Goal: Task Accomplishment & Management: Use online tool/utility

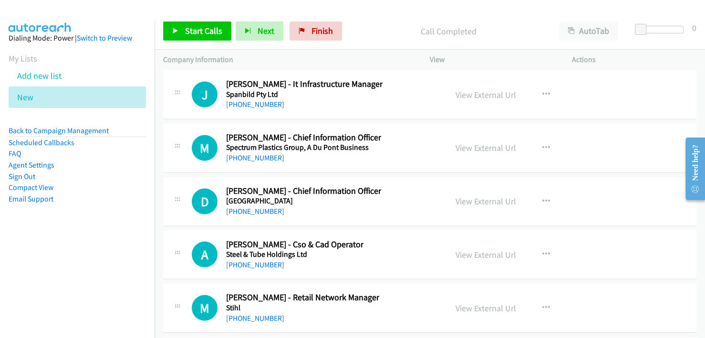
scroll to position [15447, 0]
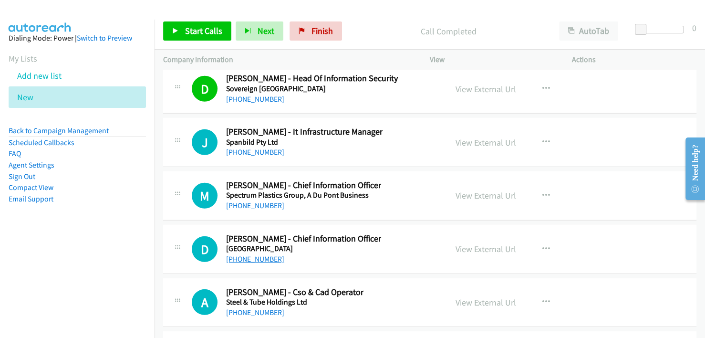
click at [247, 254] on link "+64 3 940 2054" at bounding box center [255, 258] width 58 height 9
drag, startPoint x: 256, startPoint y: 171, endPoint x: 265, endPoint y: 165, distance: 11.1
click at [256, 201] on link "+64 27 346 9911" at bounding box center [255, 205] width 58 height 9
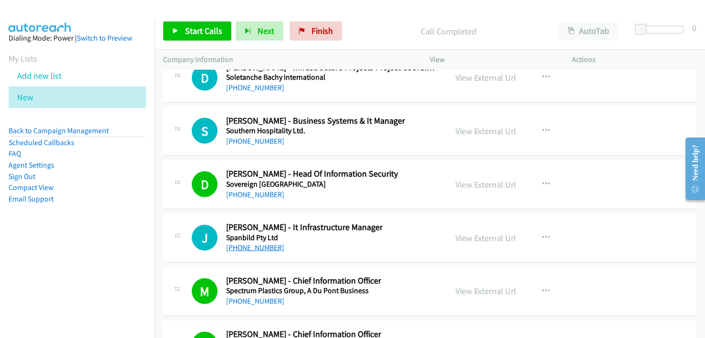
click at [243, 243] on link "+64 22 374 1779" at bounding box center [255, 247] width 58 height 9
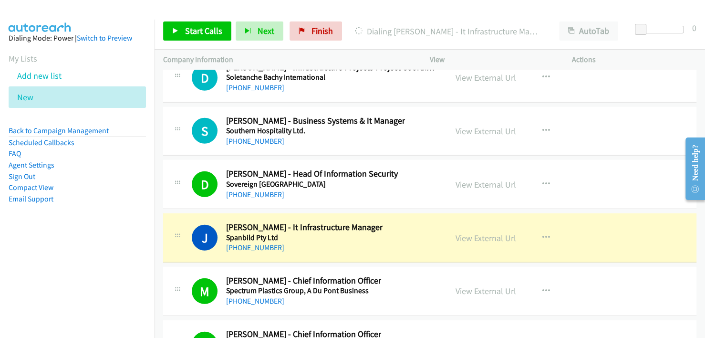
click at [368, 233] on h5 "Spanbild Pty Ltd" at bounding box center [304, 238] width 156 height 10
click at [490, 232] on link "View External Url" at bounding box center [485, 237] width 61 height 11
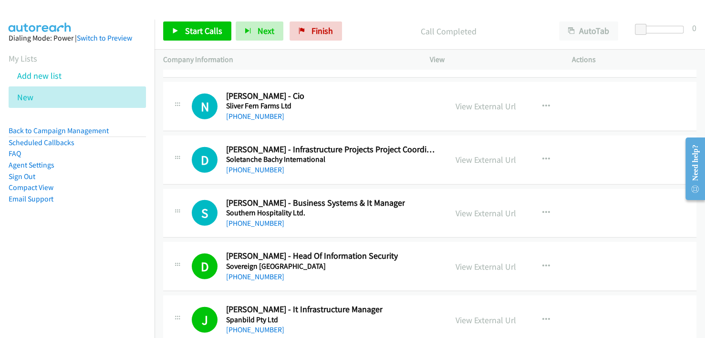
scroll to position [15256, 0]
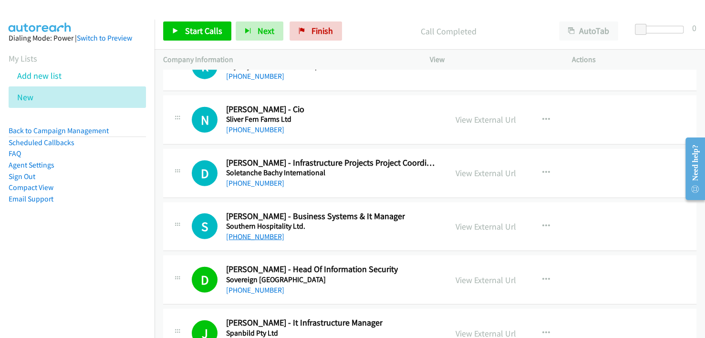
click at [260, 232] on link "+64 21 893 555" at bounding box center [255, 236] width 58 height 9
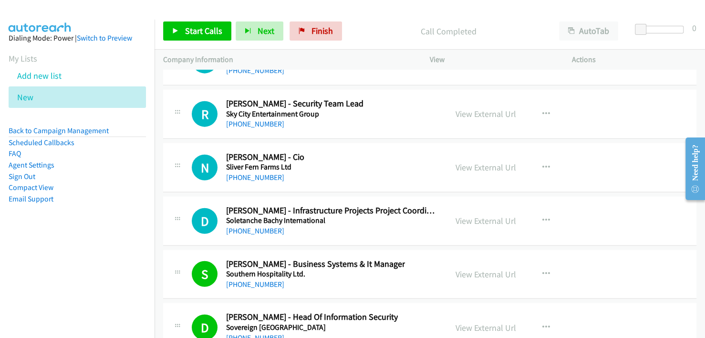
click at [388, 204] on div "D Callback Scheduled Denise Sveinson - Infrastructure Projects Project Coordina…" at bounding box center [429, 220] width 533 height 49
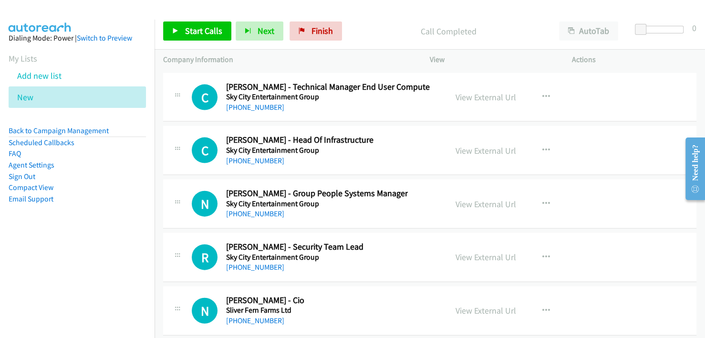
scroll to position [15017, 0]
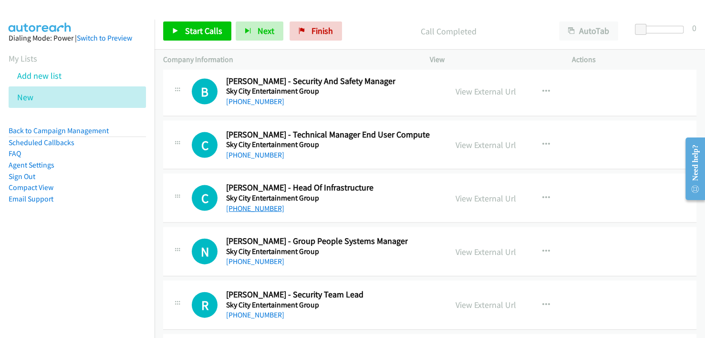
click at [249, 204] on link "+64 9 971 5474" at bounding box center [255, 208] width 58 height 9
click at [401, 182] on div "C Callback Scheduled Carlos Chorao - Head Of Infrastructure Sky City Entertainm…" at bounding box center [315, 197] width 247 height 31
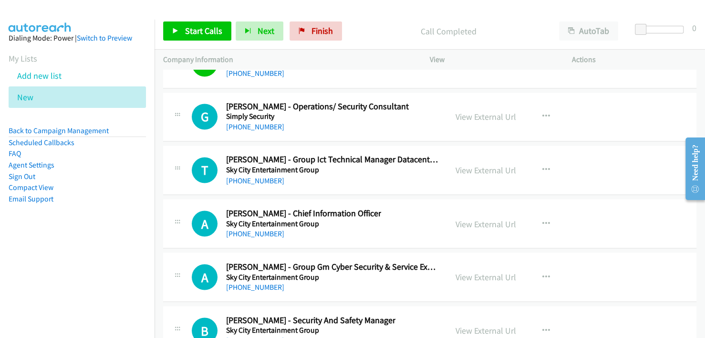
scroll to position [14731, 0]
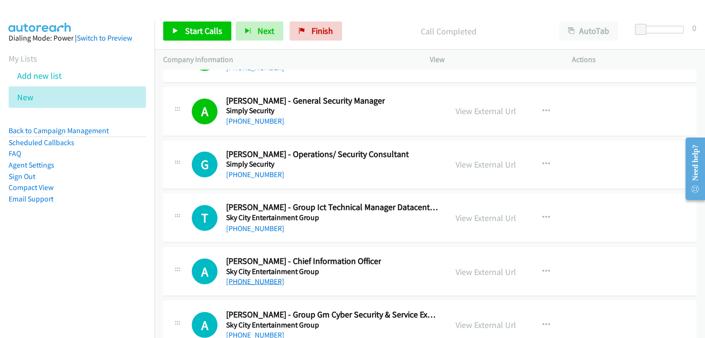
click at [255, 276] on link "+64 9 361 1900" at bounding box center [255, 280] width 58 height 9
click at [249, 223] on link "+64 9 904 8024" at bounding box center [255, 227] width 58 height 9
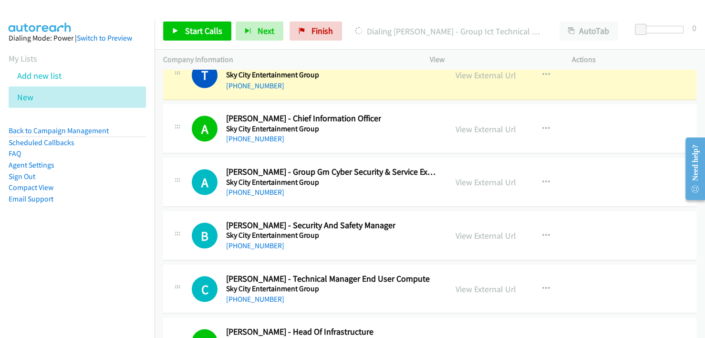
scroll to position [14874, 0]
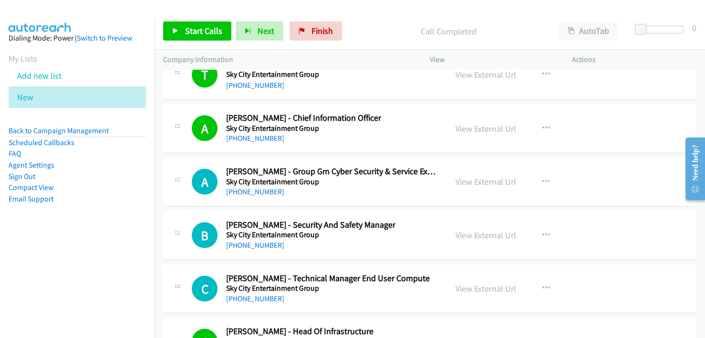
click at [398, 166] on div "A Callback Scheduled Andy Tatarzycki - Group Gm Cyber Security & Service Experi…" at bounding box center [429, 181] width 533 height 49
click at [256, 293] on link "+64 9 363 6126" at bounding box center [255, 297] width 58 height 9
click at [245, 240] on link "+64 22 033 2248" at bounding box center [255, 244] width 58 height 9
click at [248, 186] on link "+64 21 513 432" at bounding box center [255, 190] width 58 height 9
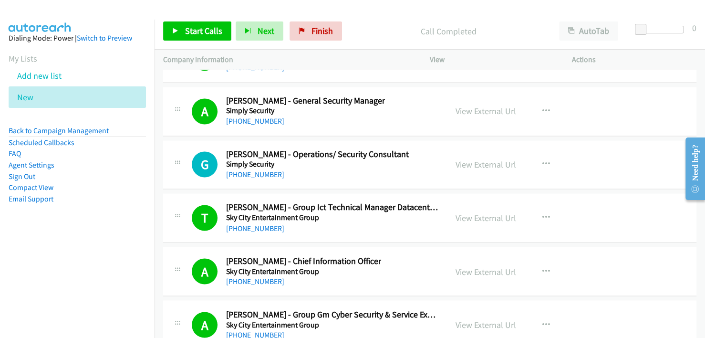
scroll to position [14684, 0]
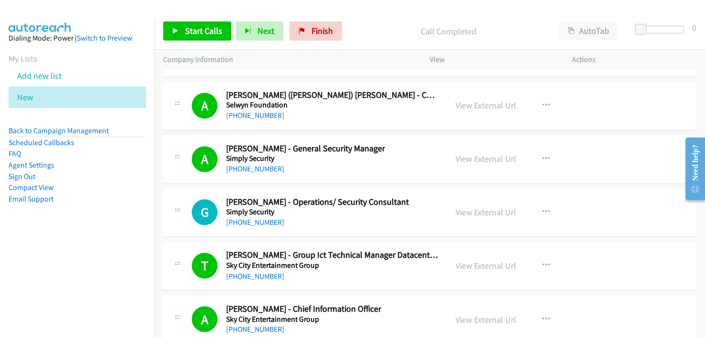
click at [377, 195] on div "G Callback Scheduled Gregory Paul - Operations/ Security Consultant Simply Secu…" at bounding box center [429, 212] width 533 height 49
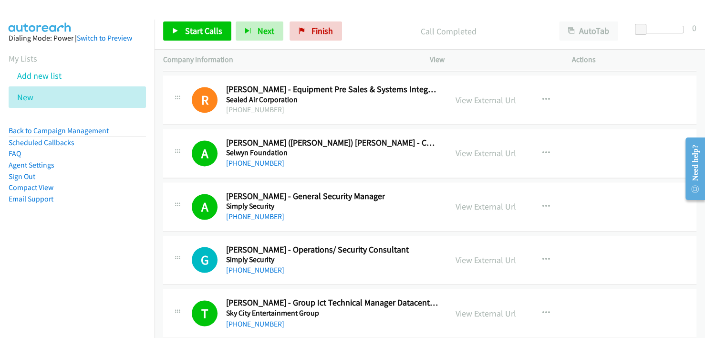
scroll to position [14493, 0]
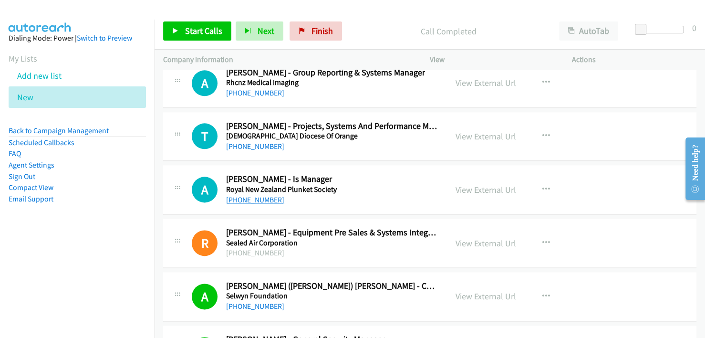
click at [247, 195] on link "+64 27 524 2525" at bounding box center [255, 199] width 58 height 9
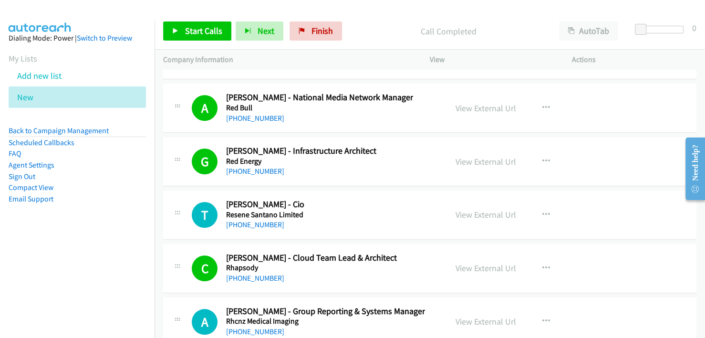
click at [359, 199] on div "T Callback Scheduled Tim S. - Cio Resene Santano Limited Pacific/Auckland +64 2…" at bounding box center [315, 214] width 247 height 31
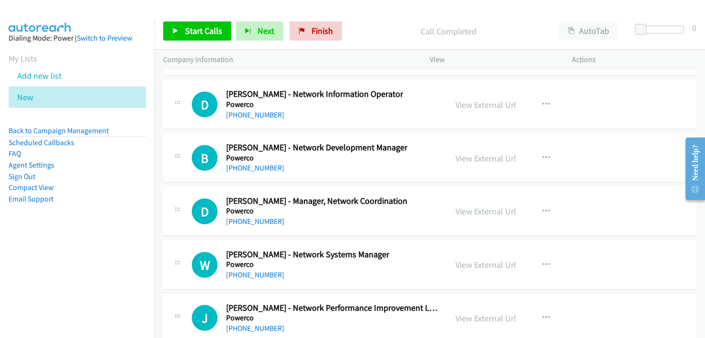
scroll to position [12824, 0]
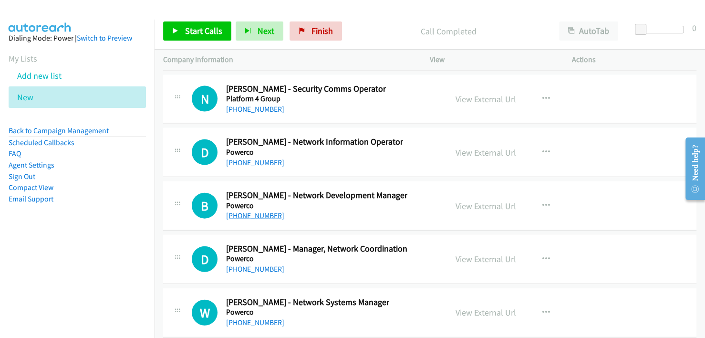
click at [258, 211] on link "+64 27 679 8282" at bounding box center [255, 215] width 58 height 9
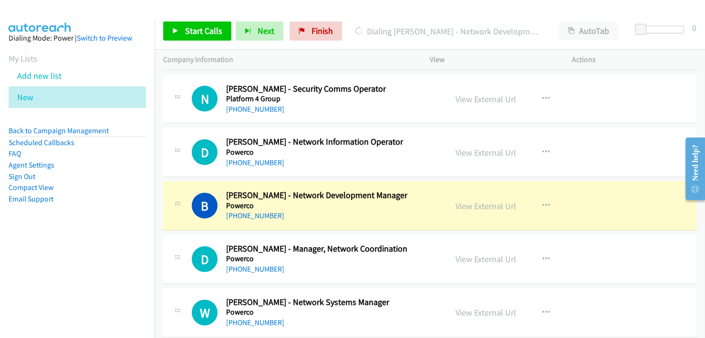
click at [386, 196] on div "B Callback Scheduled Bernie Coster - Network Development Manager Powerco Pacifi…" at bounding box center [429, 205] width 533 height 49
click at [470, 200] on link "View External Url" at bounding box center [485, 205] width 61 height 11
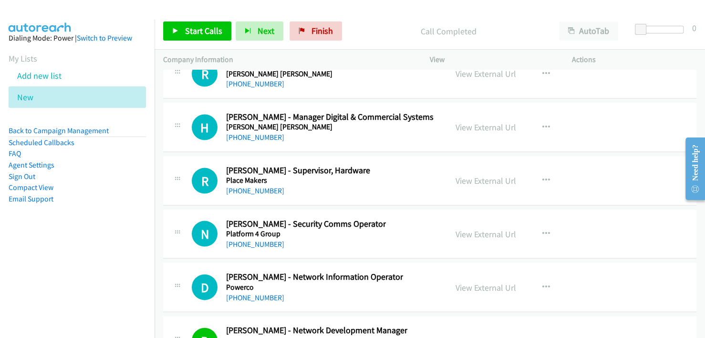
scroll to position [12681, 0]
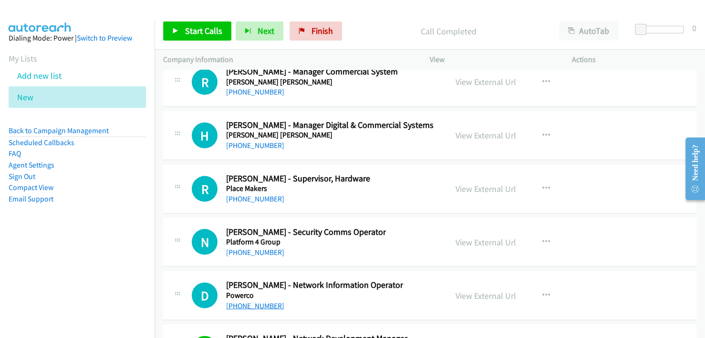
click at [246, 301] on link "+64 21 168 8357" at bounding box center [255, 305] width 58 height 9
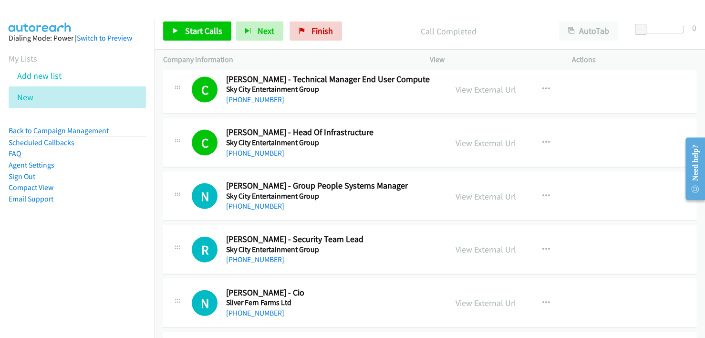
scroll to position [15113, 0]
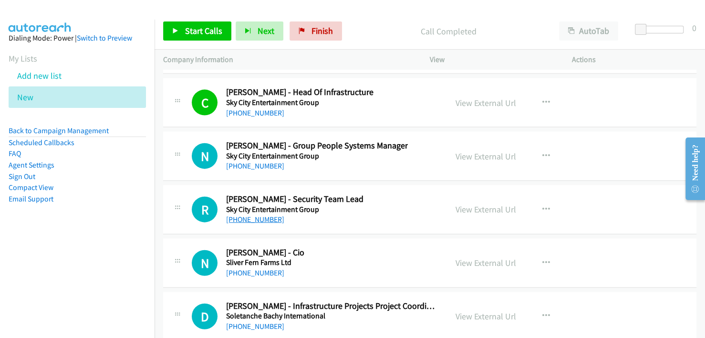
click at [260, 215] on link "+64 9 363 6239" at bounding box center [255, 219] width 58 height 9
click at [254, 257] on h5 "Sliver Fern Farms Ltd" at bounding box center [265, 262] width 78 height 10
click at [252, 268] on link "+64 27 567 4441" at bounding box center [255, 272] width 58 height 9
click at [400, 247] on div "N Callback Scheduled Nigel Rickerby - Cio Sliver Fern Farms Ltd Pacific/Aucklan…" at bounding box center [315, 262] width 247 height 31
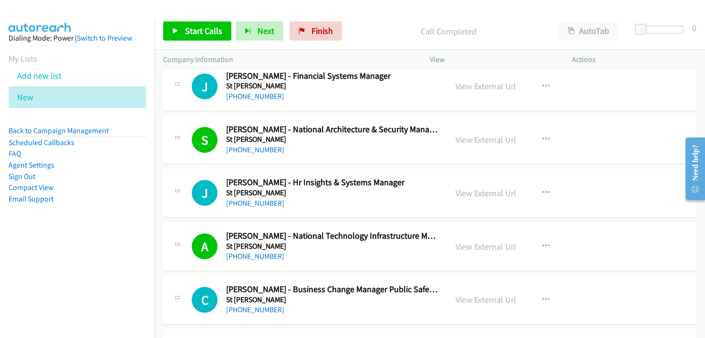
scroll to position [15971, 0]
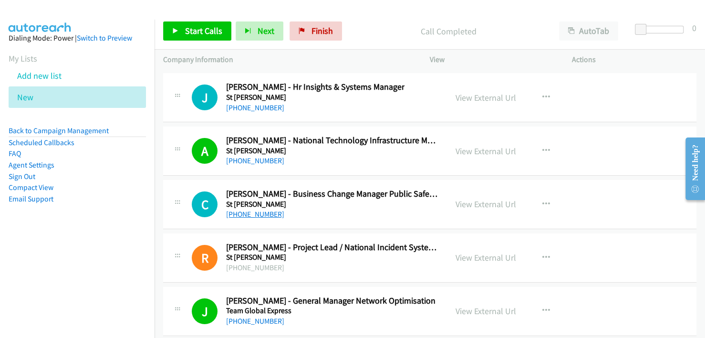
click at [253, 209] on link "+64 210 632 102" at bounding box center [255, 213] width 58 height 9
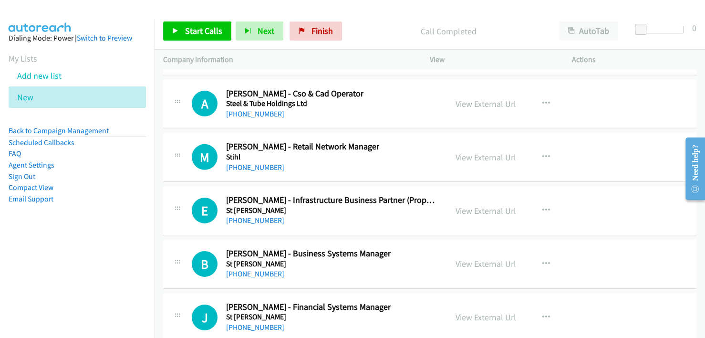
scroll to position [15637, 0]
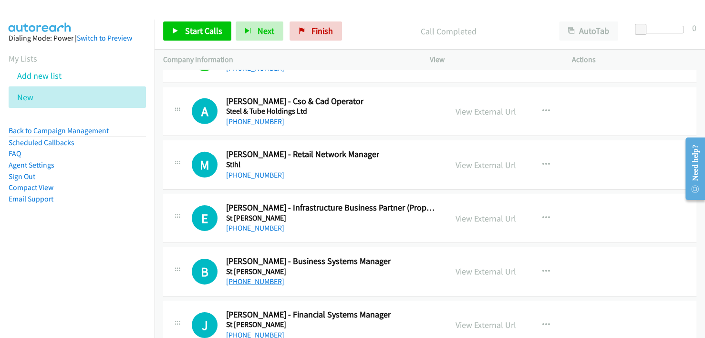
click at [260, 277] on link "+64 27 237 2159" at bounding box center [255, 281] width 58 height 9
click at [401, 256] on div "B Callback Scheduled Ben Baker - Business Systems Manager St John Pacific/Auckl…" at bounding box center [315, 271] width 247 height 31
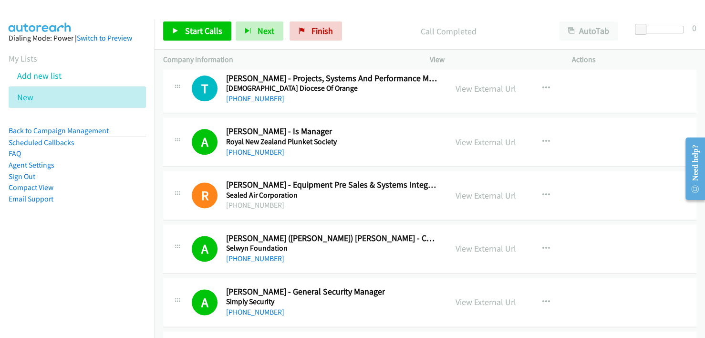
scroll to position [14588, 0]
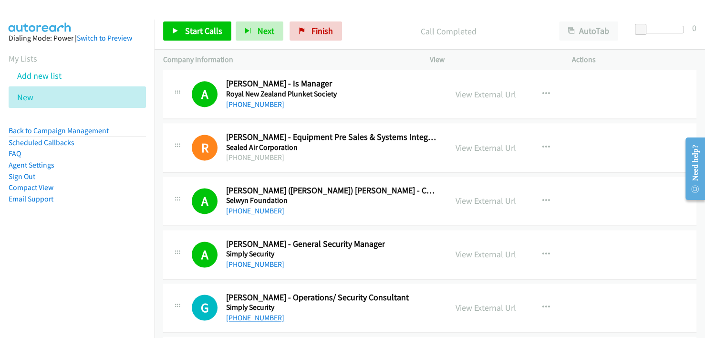
click at [257, 313] on link "+64 21 256 8448" at bounding box center [255, 317] width 58 height 9
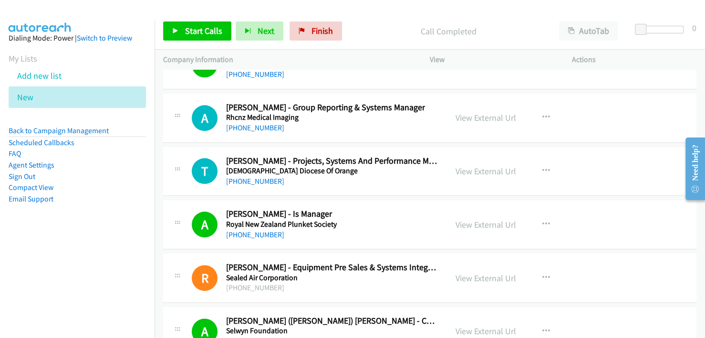
scroll to position [14445, 0]
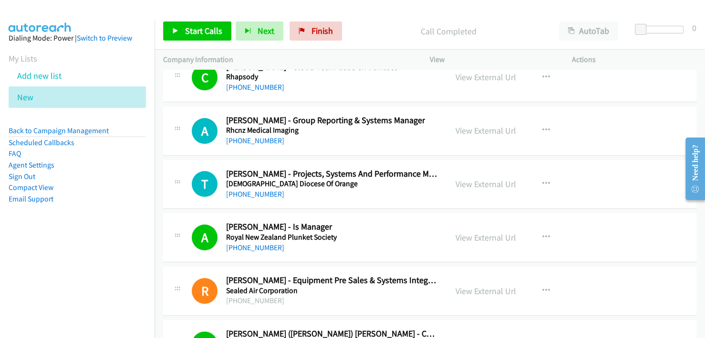
click at [374, 218] on div "A Callback Scheduled Alistair Vickers - Is Manager Royal New Zealand Plunket So…" at bounding box center [429, 237] width 533 height 49
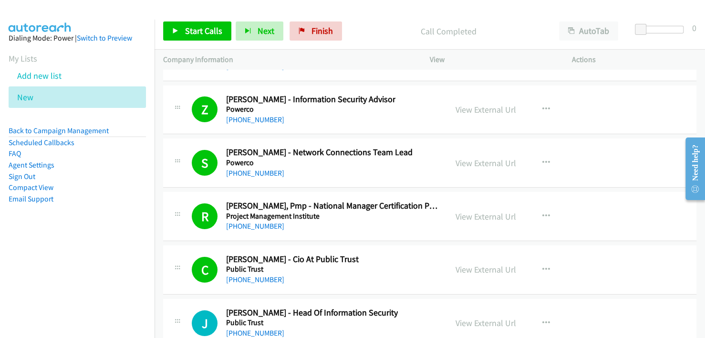
scroll to position [13682, 0]
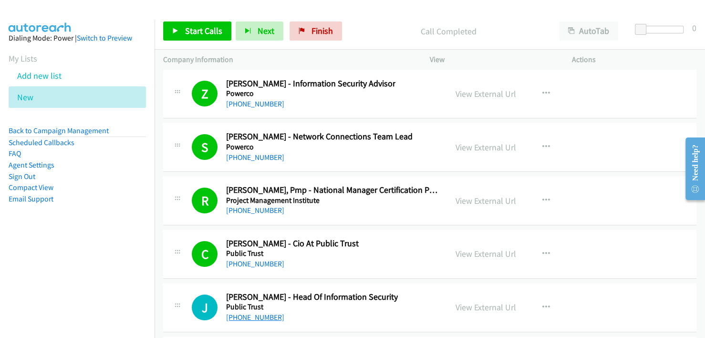
click at [254, 312] on link "+64 21 560 977" at bounding box center [255, 316] width 58 height 9
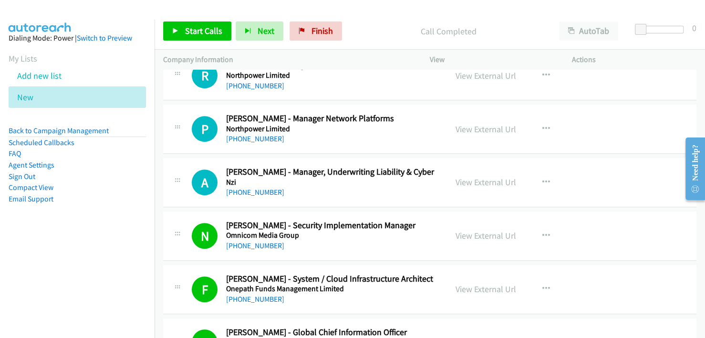
scroll to position [11727, 0]
click at [260, 188] on link "+64 274 040 776" at bounding box center [255, 192] width 58 height 9
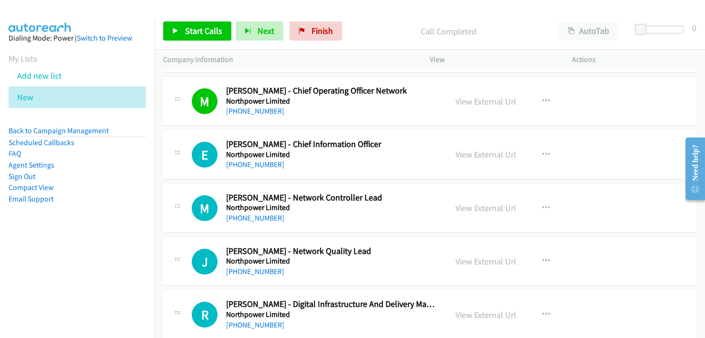
scroll to position [11441, 0]
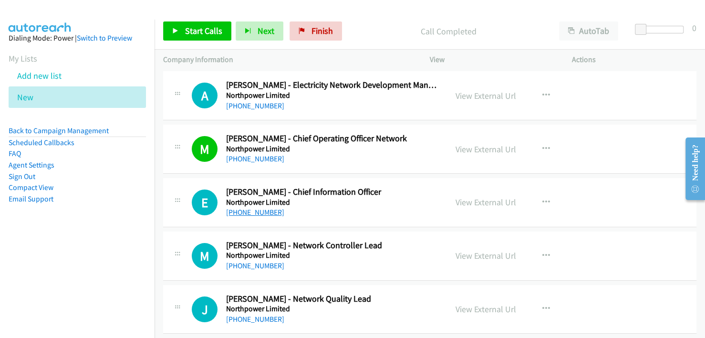
click at [253, 207] on link "+64 21 656 713" at bounding box center [255, 211] width 58 height 9
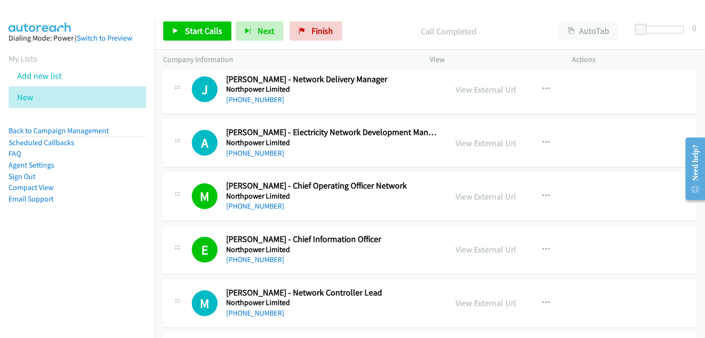
scroll to position [11346, 0]
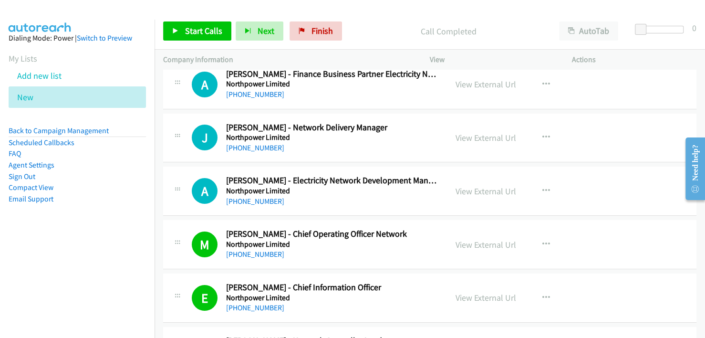
click at [387, 181] on div "A Callback Scheduled Andrew Camuso - Electricity Network Development Manager No…" at bounding box center [429, 190] width 533 height 49
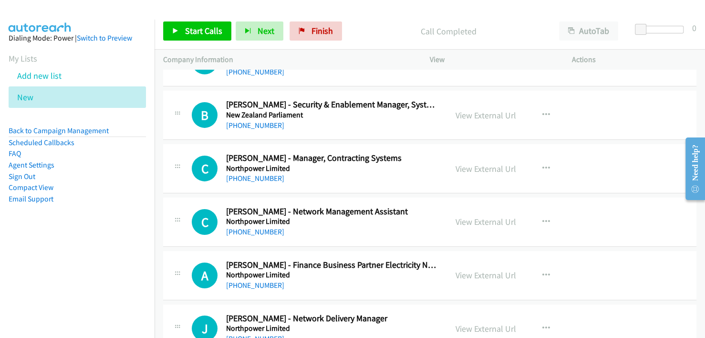
scroll to position [11107, 0]
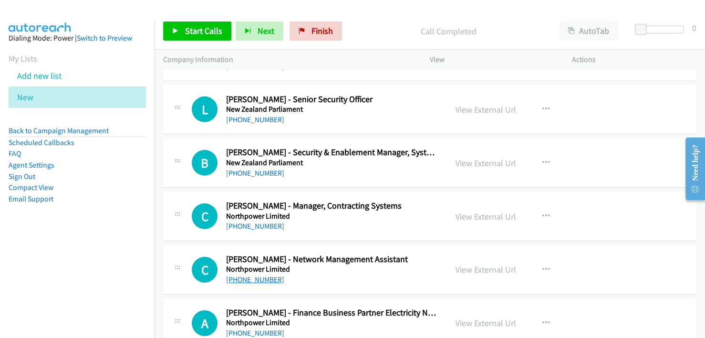
click at [248, 275] on link "+64 21 395 429" at bounding box center [255, 279] width 58 height 9
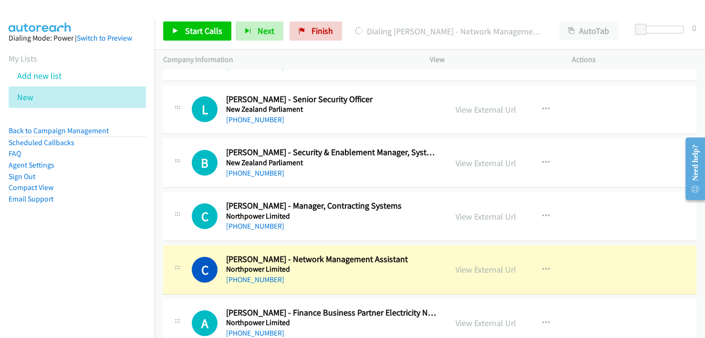
drag, startPoint x: 338, startPoint y: 239, endPoint x: 367, endPoint y: 225, distance: 32.4
click at [338, 264] on h5 "Northpower Limited" at bounding box center [332, 269] width 212 height 10
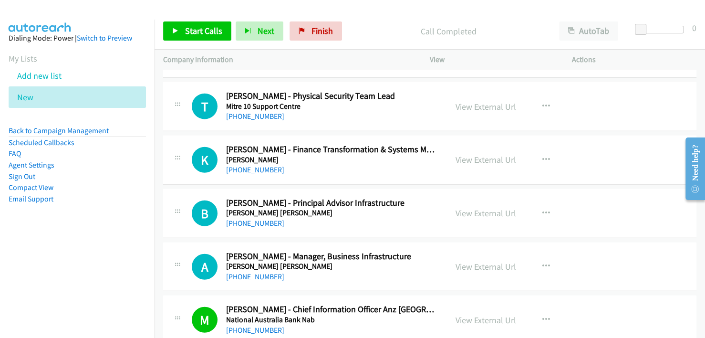
scroll to position [0, 0]
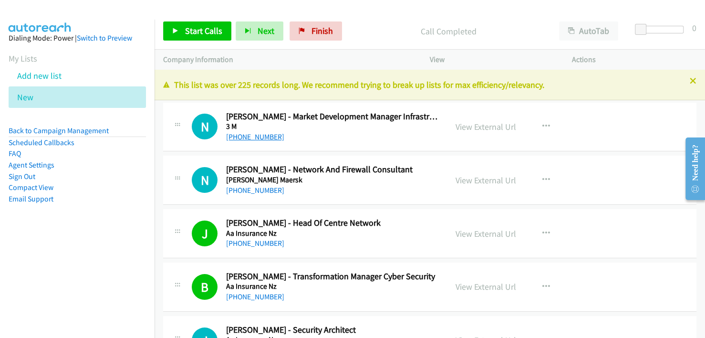
click at [251, 137] on link "+64 274 714 178" at bounding box center [255, 136] width 58 height 9
click at [390, 159] on div "N Callback Scheduled Nico B. - Network And Firewall Consultant A.P. Moller Maer…" at bounding box center [429, 179] width 533 height 49
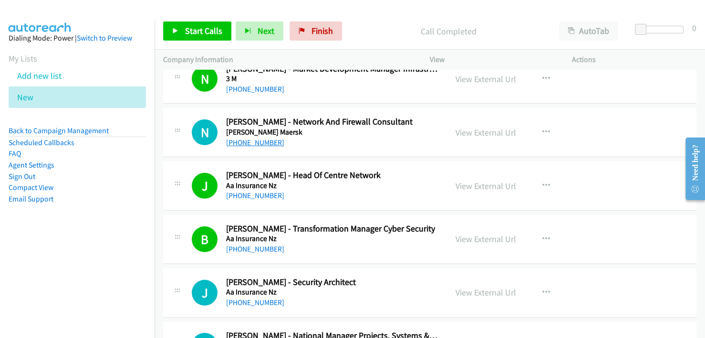
click at [254, 144] on link "+64 21 141 1750" at bounding box center [255, 142] width 58 height 9
click at [359, 10] on div at bounding box center [348, 18] width 696 height 37
click at [245, 299] on link "+64 21 241 5477" at bounding box center [255, 302] width 58 height 9
click at [385, 289] on h5 "Aa Insurance Nz" at bounding box center [332, 292] width 212 height 10
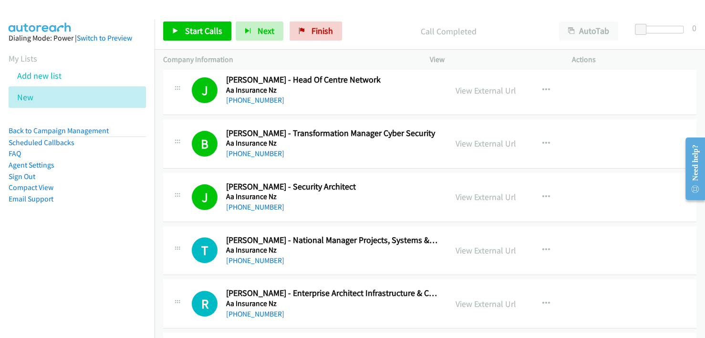
scroll to position [238, 0]
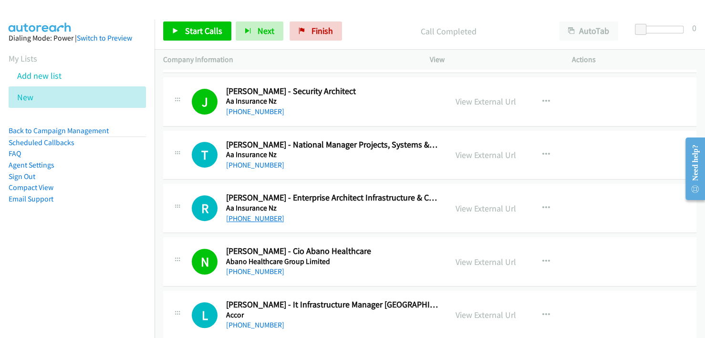
click at [253, 218] on link "+64 210 214 1410" at bounding box center [255, 218] width 58 height 9
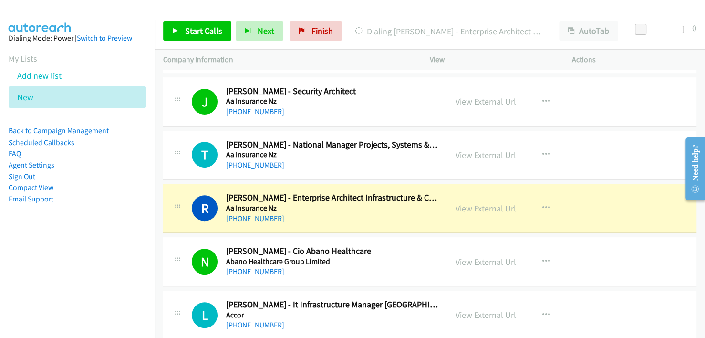
click at [350, 214] on div "+64 210 214 1410" at bounding box center [332, 218] width 212 height 11
click at [496, 205] on link "View External Url" at bounding box center [485, 208] width 61 height 11
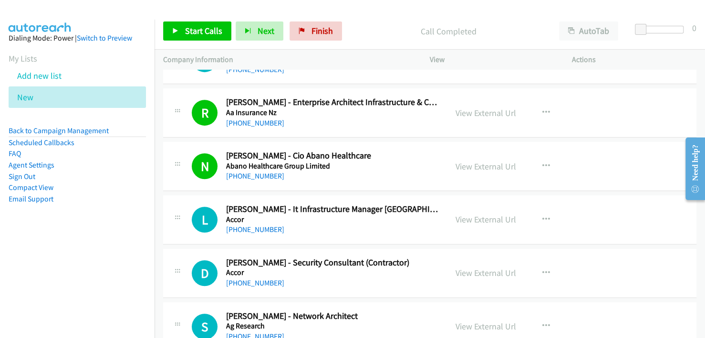
scroll to position [381, 0]
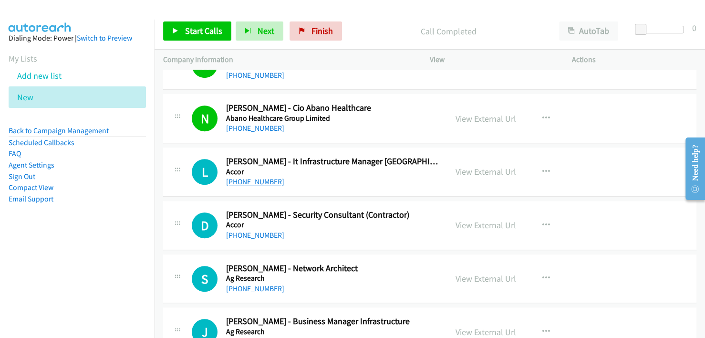
click at [256, 178] on link "+64 9 365 0000" at bounding box center [255, 181] width 58 height 9
click at [381, 176] on div "+64 9 365 0000" at bounding box center [332, 181] width 212 height 11
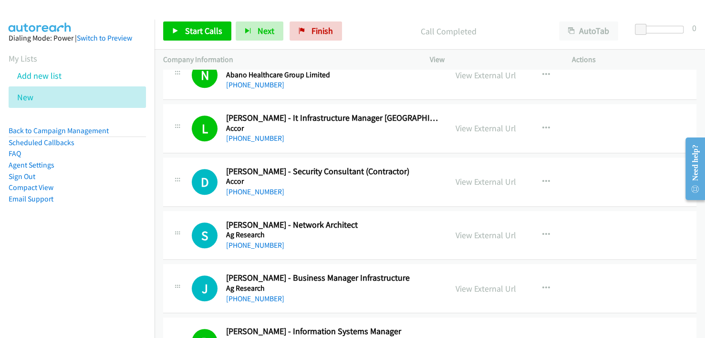
scroll to position [477, 0]
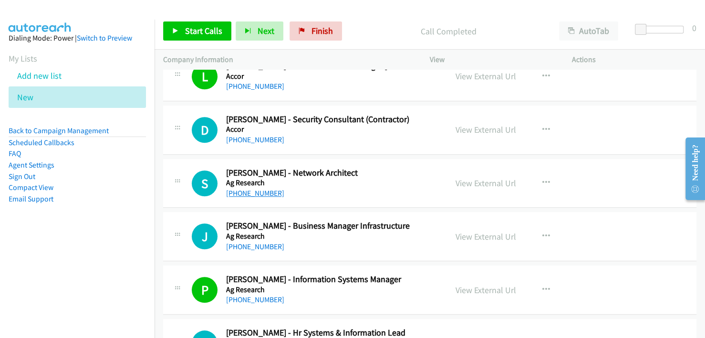
click at [246, 189] on link "+64 27 707 1441" at bounding box center [255, 192] width 58 height 9
click at [384, 187] on div "+64 27 707 1441" at bounding box center [332, 192] width 212 height 11
click at [249, 245] on link "+64 3 321 8872" at bounding box center [255, 246] width 58 height 9
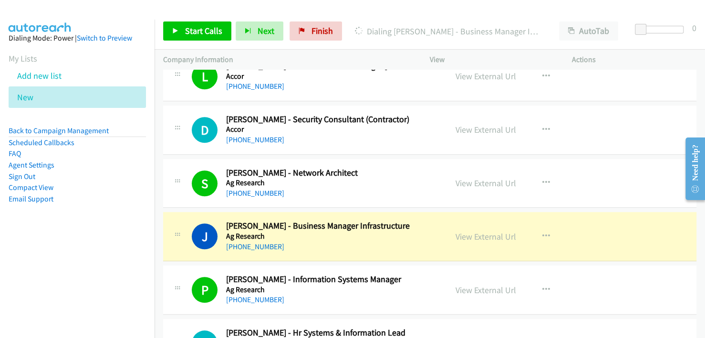
click at [392, 13] on div "Start Calls Pause Next Finish Dialing John Coxhead - Business Manager Infrastru…" at bounding box center [429, 31] width 550 height 37
click at [475, 235] on link "View External Url" at bounding box center [485, 236] width 61 height 11
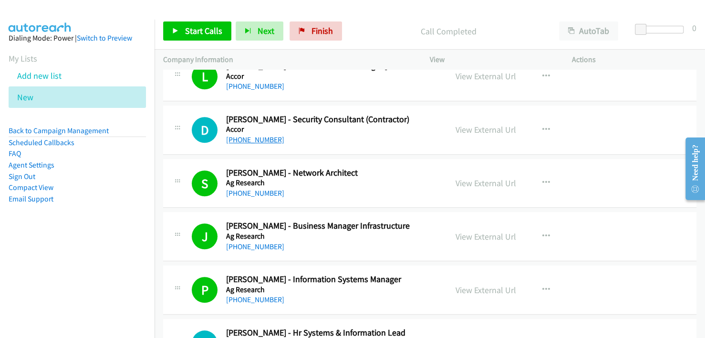
click at [259, 135] on link "+64 21 701 069" at bounding box center [255, 139] width 58 height 9
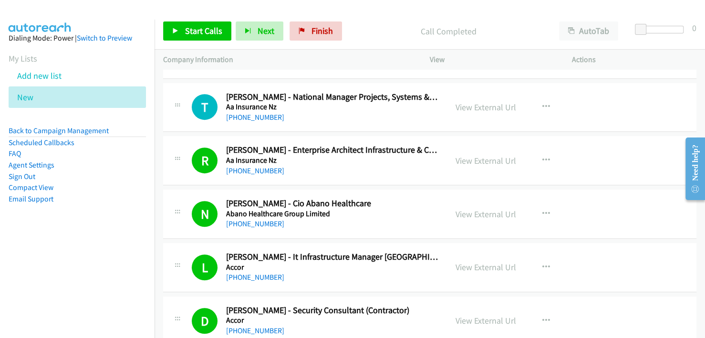
scroll to position [238, 0]
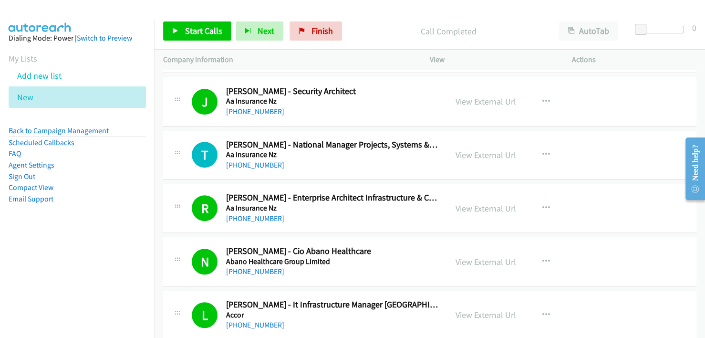
click at [387, 184] on div "R Callback Scheduled Russell Brickhill - Enterprise Architect Infrastructure & …" at bounding box center [429, 208] width 533 height 49
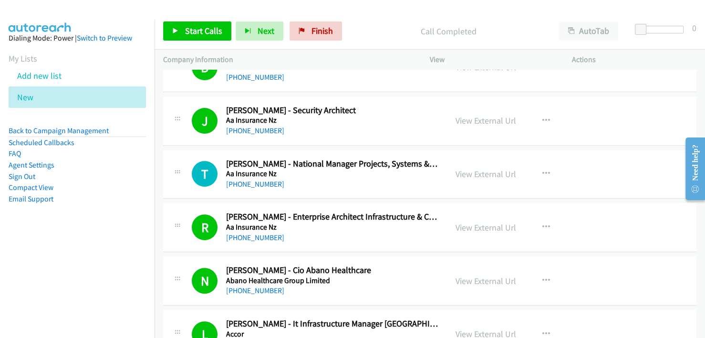
scroll to position [191, 0]
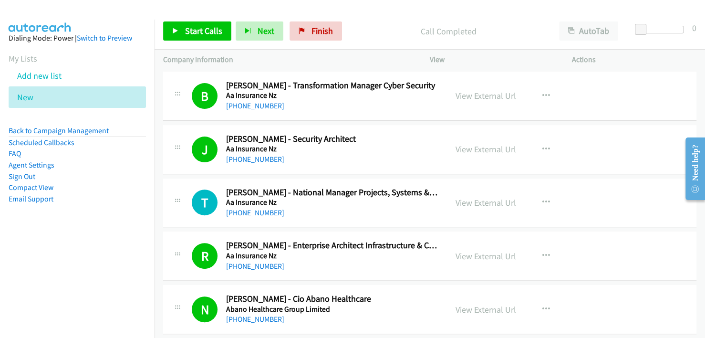
click at [249, 205] on h5 "Aa Insurance Nz" at bounding box center [332, 202] width 212 height 10
click at [246, 216] on link "+64 274 752 977" at bounding box center [255, 212] width 58 height 9
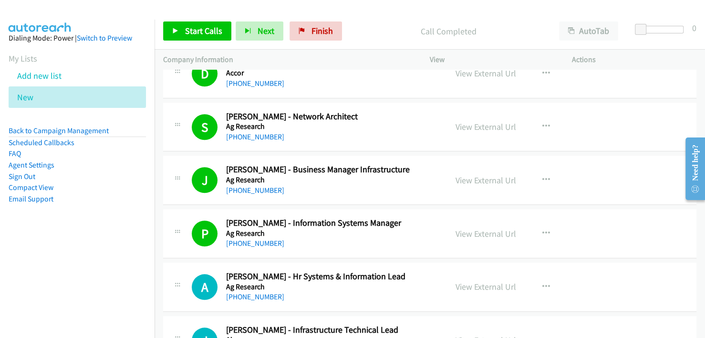
scroll to position [620, 0]
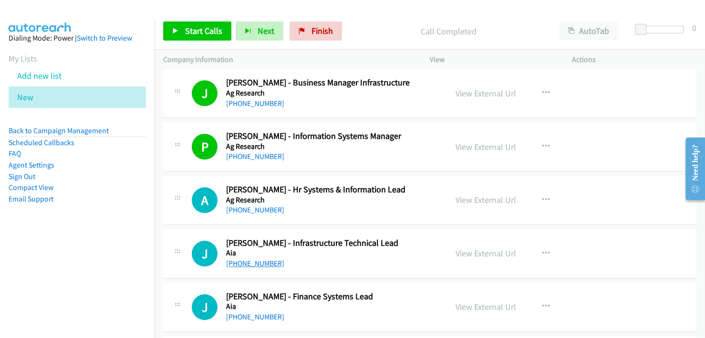
click at [261, 259] on link "+64 210 333 292" at bounding box center [255, 262] width 58 height 9
click at [249, 209] on link "+64 3 321 8660" at bounding box center [255, 209] width 58 height 9
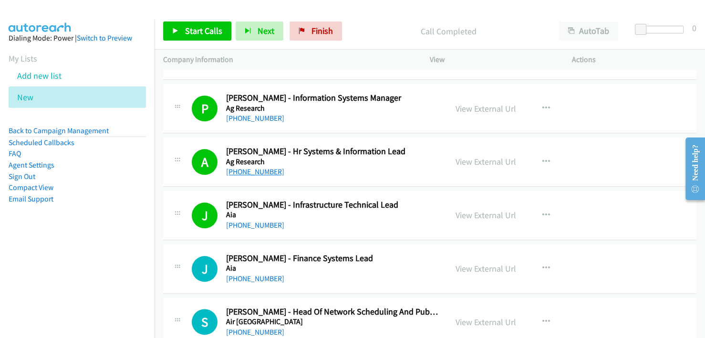
scroll to position [715, 0]
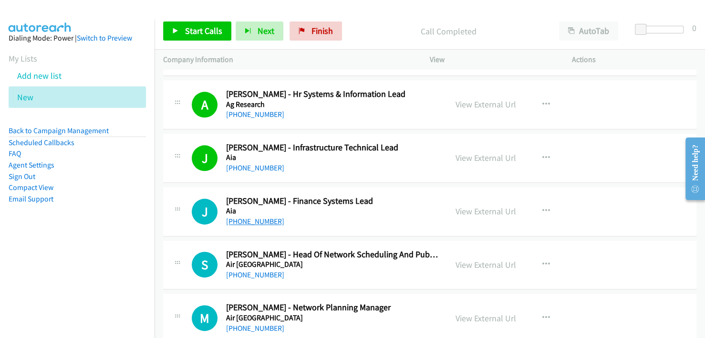
click at [256, 219] on link "+64 21 567 743" at bounding box center [255, 220] width 58 height 9
drag, startPoint x: 315, startPoint y: 31, endPoint x: 390, endPoint y: 45, distance: 76.6
click at [314, 31] on span "Finish" at bounding box center [321, 30] width 21 height 11
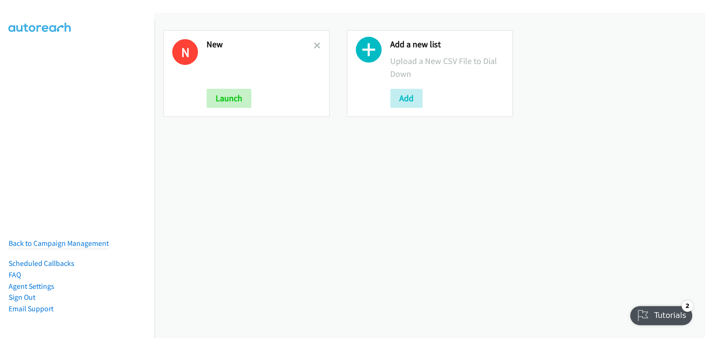
click at [314, 41] on link at bounding box center [317, 45] width 7 height 11
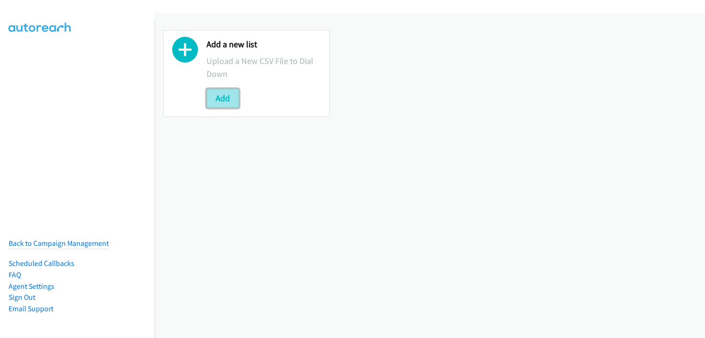
click at [226, 93] on button "Add" at bounding box center [222, 98] width 32 height 19
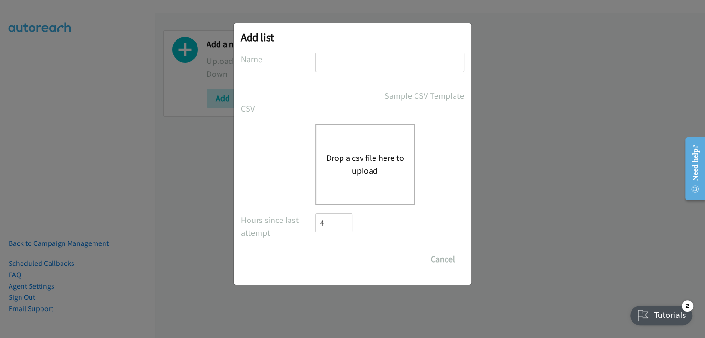
click at [374, 161] on button "Drop a csv file here to upload" at bounding box center [365, 164] width 78 height 26
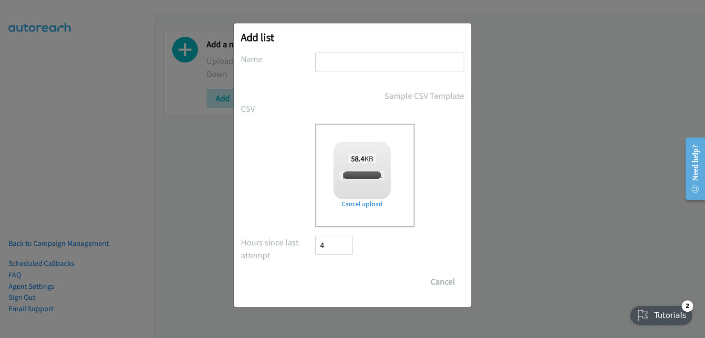
checkbox input "true"
click at [360, 53] on input "text" at bounding box center [389, 62] width 149 height 20
type input "new"
drag, startPoint x: 332, startPoint y: 279, endPoint x: 340, endPoint y: 280, distance: 7.7
click at [332, 279] on input "Save List" at bounding box center [340, 281] width 50 height 19
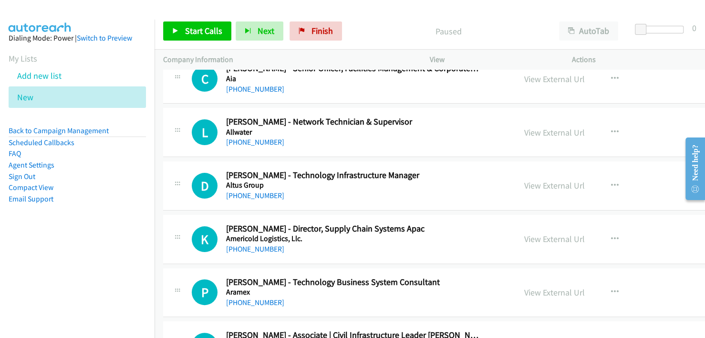
scroll to position [95, 0]
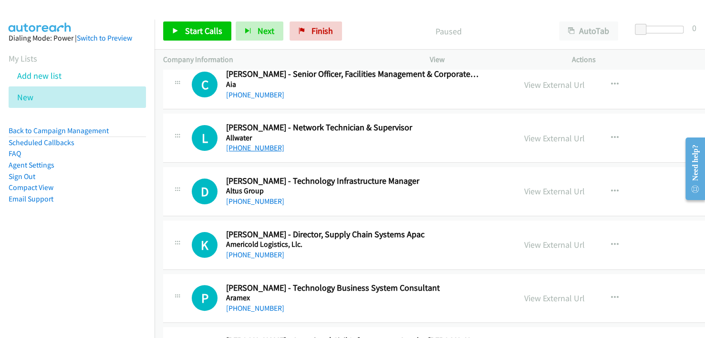
click at [268, 146] on link "+61 427 710 571" at bounding box center [255, 147] width 58 height 9
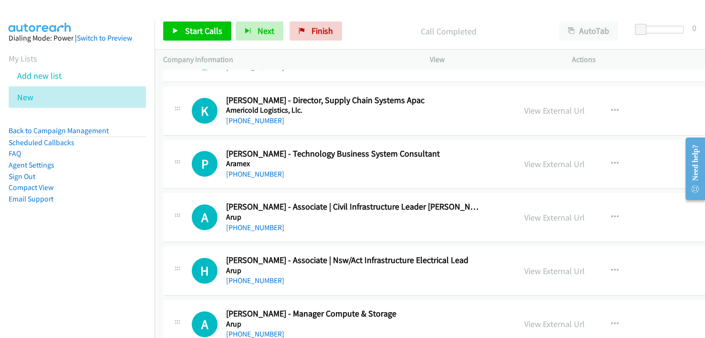
scroll to position [286, 0]
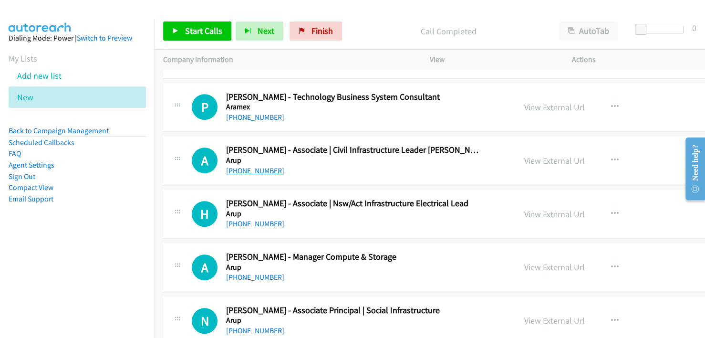
click at [268, 168] on link "+61 418 755 240" at bounding box center [255, 170] width 58 height 9
click at [254, 275] on link "+61 434 072 267" at bounding box center [255, 276] width 58 height 9
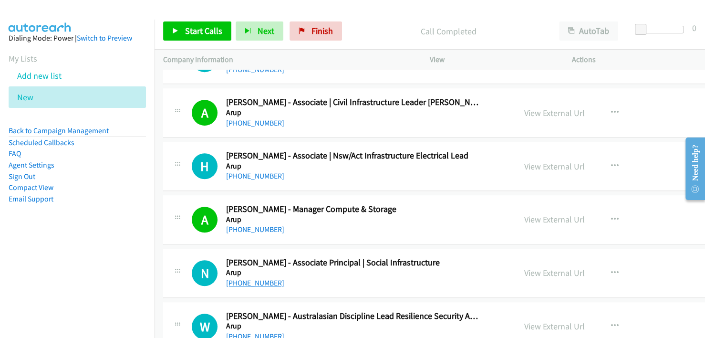
click at [255, 285] on link "+61 408 577 555" at bounding box center [255, 282] width 58 height 9
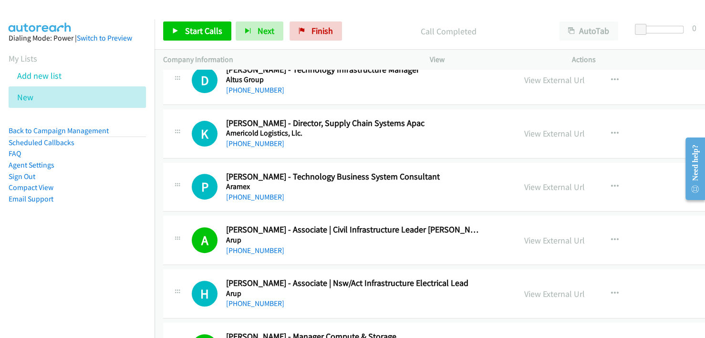
scroll to position [191, 0]
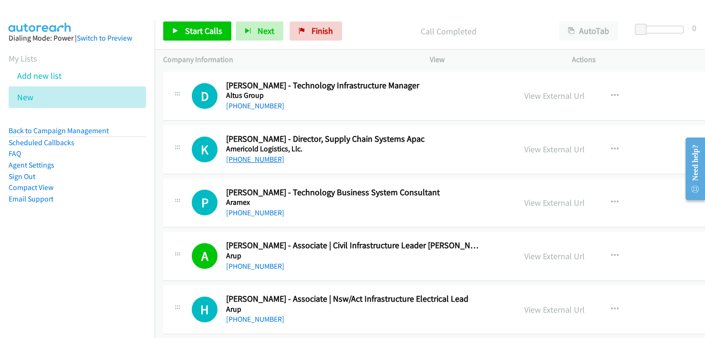
click at [260, 160] on link "+61 419 978 469" at bounding box center [255, 158] width 58 height 9
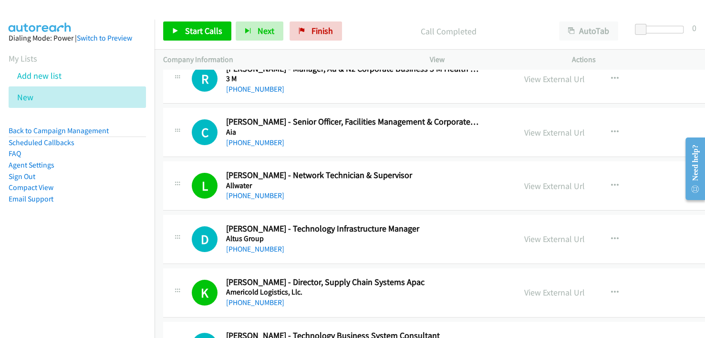
scroll to position [0, 0]
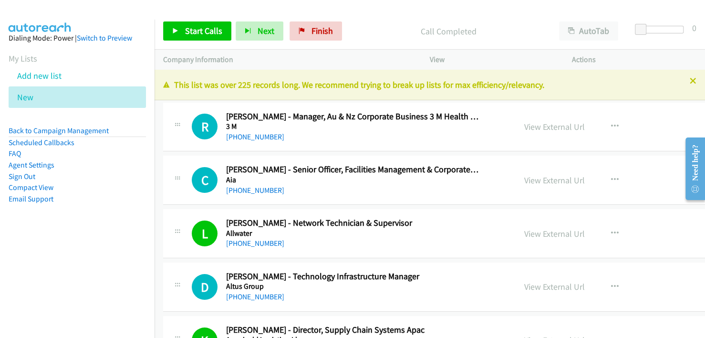
click at [370, 9] on div at bounding box center [348, 18] width 696 height 37
click at [257, 186] on link "+61 416 364 003" at bounding box center [255, 189] width 58 height 9
click at [256, 137] on link "+61 412 580 006" at bounding box center [255, 136] width 58 height 9
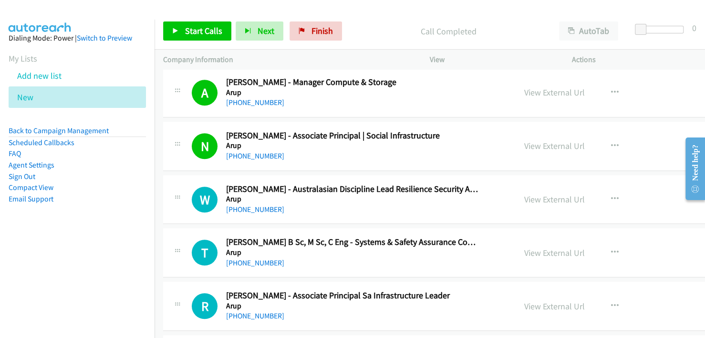
scroll to position [477, 0]
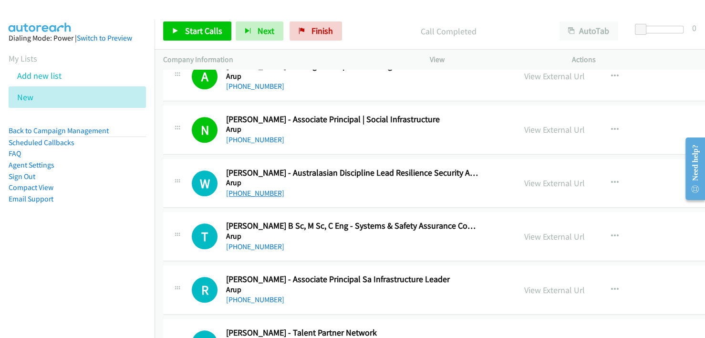
click at [259, 194] on link "+61 417 676 860" at bounding box center [255, 192] width 58 height 9
click at [324, 251] on div "T Callback Scheduled Tracy White B Sc, M Sc, C Eng - Systems & Safety Assurance…" at bounding box center [498, 236] width 670 height 49
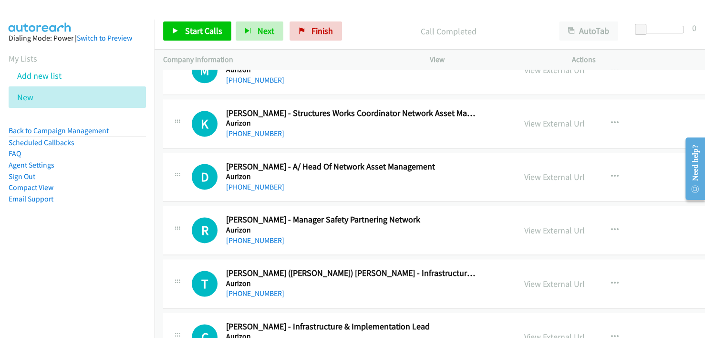
scroll to position [858, 0]
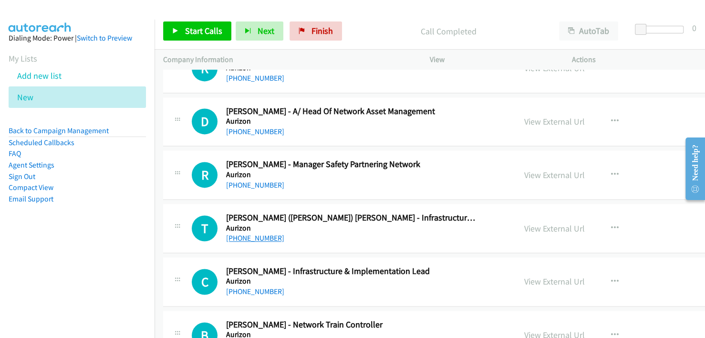
click at [261, 233] on link "+61 7 4932 0549" at bounding box center [255, 237] width 58 height 9
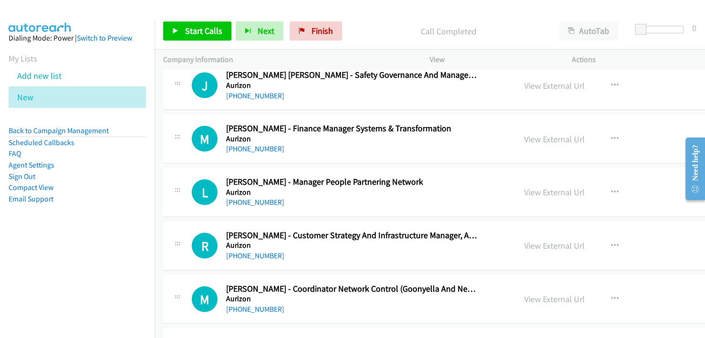
scroll to position [1287, 0]
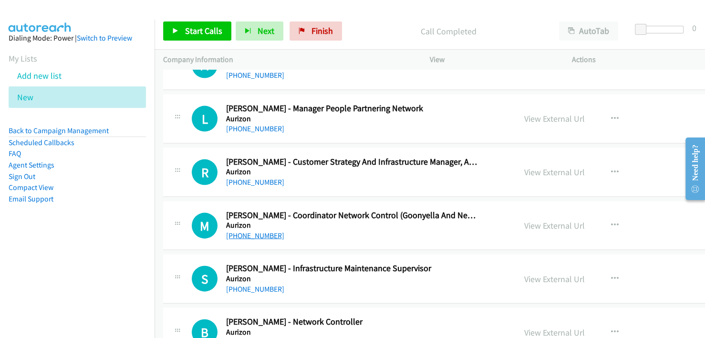
click at [260, 231] on link "+61 439 783 302" at bounding box center [255, 235] width 58 height 9
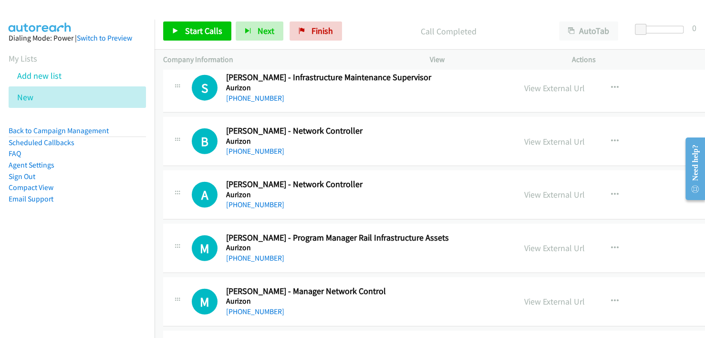
click at [387, 162] on td "B Callback Scheduled Bryan Pisani - Network Controller Aurizon Australia/Sydney…" at bounding box center [497, 141] width 687 height 53
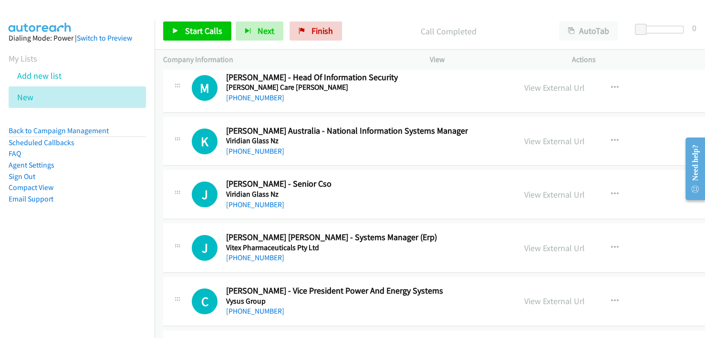
scroll to position [14120, 0]
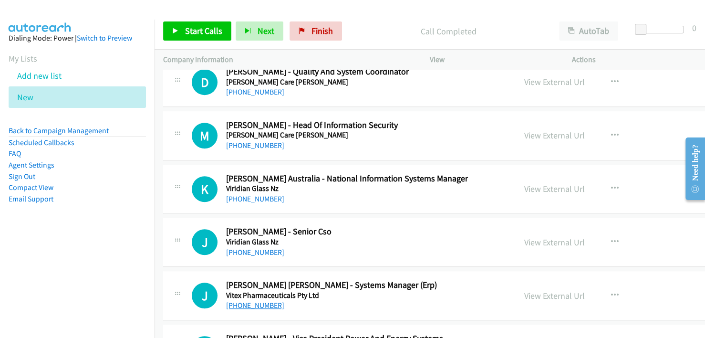
click at [262, 300] on link "+61 406 975 624" at bounding box center [255, 304] width 58 height 9
click at [361, 226] on div "J Callback Scheduled Julie Heenan - Senior Cso Viridian Glass Nz Australia/Sydn…" at bounding box center [349, 241] width 315 height 31
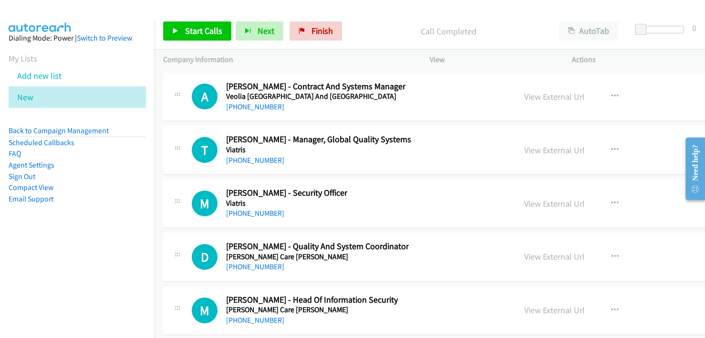
scroll to position [13930, 0]
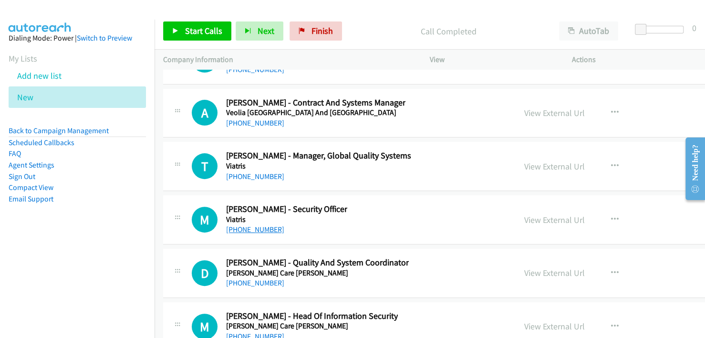
click at [257, 225] on link "+61 407 674 319" at bounding box center [255, 229] width 58 height 9
click at [416, 204] on div "M Callback Scheduled Mick Megamick - Security Officer Viatris Australia/Sydney …" at bounding box center [349, 219] width 315 height 31
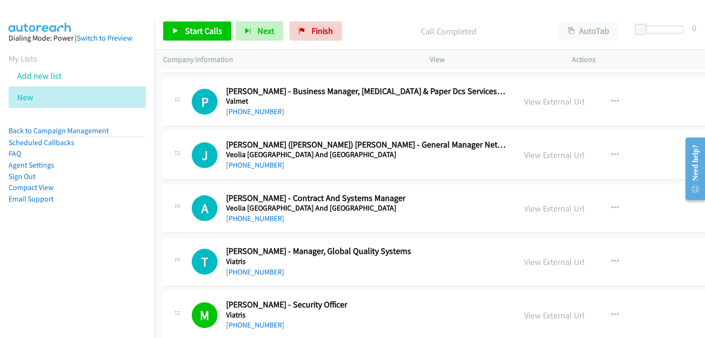
scroll to position [13739, 0]
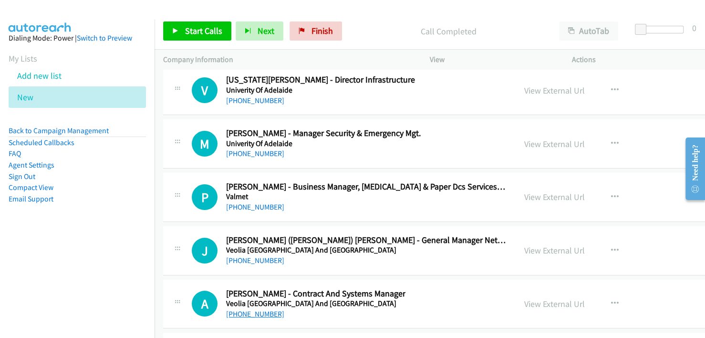
click at [252, 309] on link "+61 421 381 138" at bounding box center [255, 313] width 58 height 9
click at [416, 255] on div "+61 400 225 290" at bounding box center [366, 260] width 281 height 11
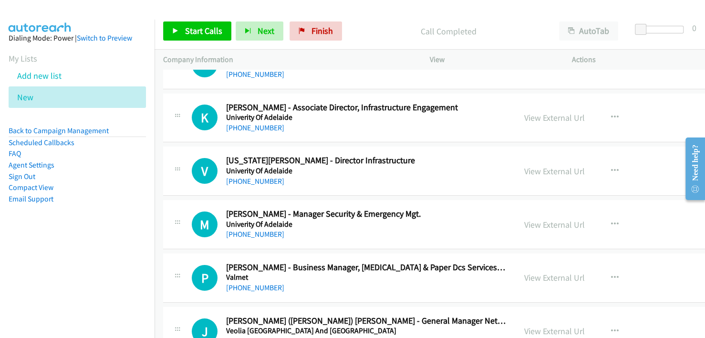
scroll to position [13644, 0]
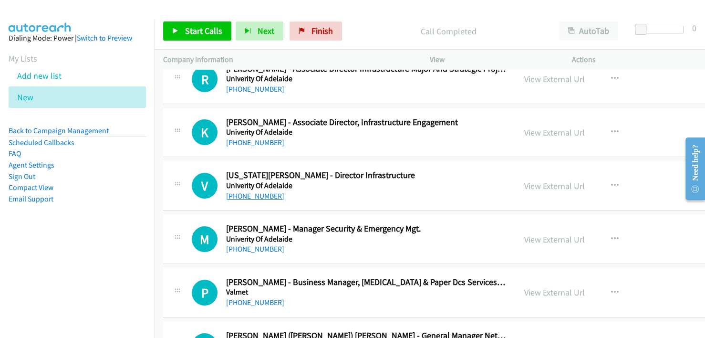
click at [268, 191] on link "+61 418 854 065" at bounding box center [255, 195] width 58 height 9
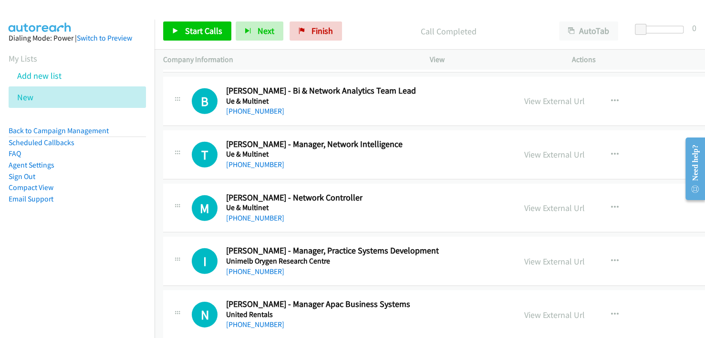
scroll to position [13262, 0]
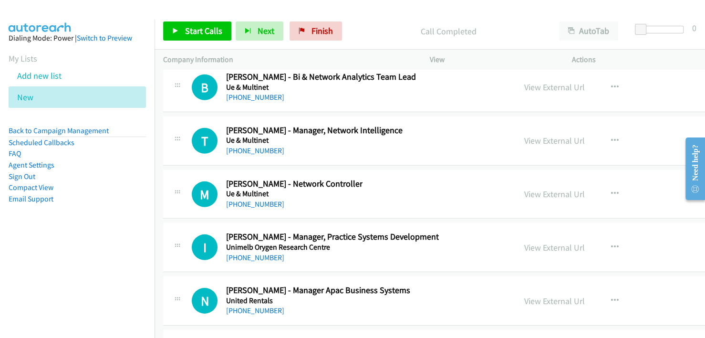
click at [383, 16] on div "Start Calls Pause Next Finish Call Completed AutoTab AutoTab 0" at bounding box center [429, 31] width 550 height 37
click at [259, 199] on link "+61 448 813 373" at bounding box center [255, 203] width 58 height 9
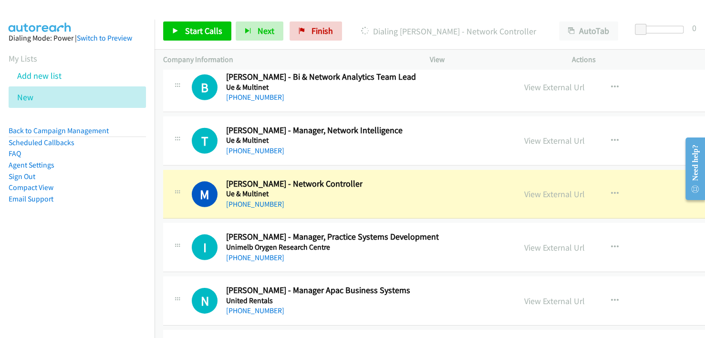
drag, startPoint x: 369, startPoint y: 171, endPoint x: 373, endPoint y: 170, distance: 5.0
click at [369, 178] on div "M Callback Scheduled Michael Woodrow - Network Controller Ue & Multinet Austral…" at bounding box center [349, 193] width 315 height 31
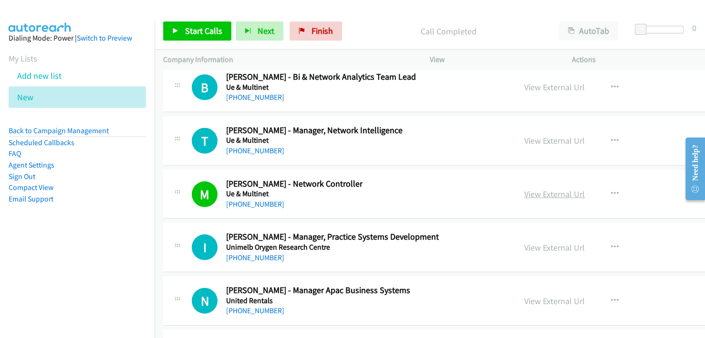
click at [524, 188] on link "View External Url" at bounding box center [554, 193] width 61 height 11
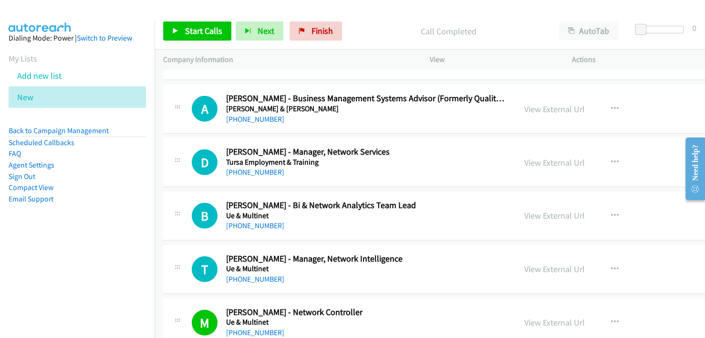
scroll to position [13119, 0]
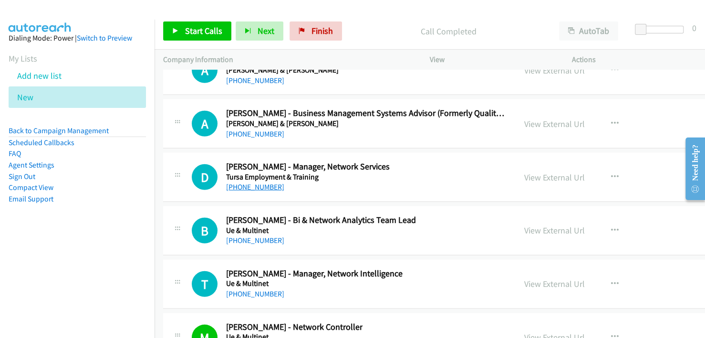
click at [256, 182] on link "+61 403 410 318" at bounding box center [255, 186] width 58 height 9
click at [363, 181] on div "+61 403 410 318" at bounding box center [308, 186] width 164 height 11
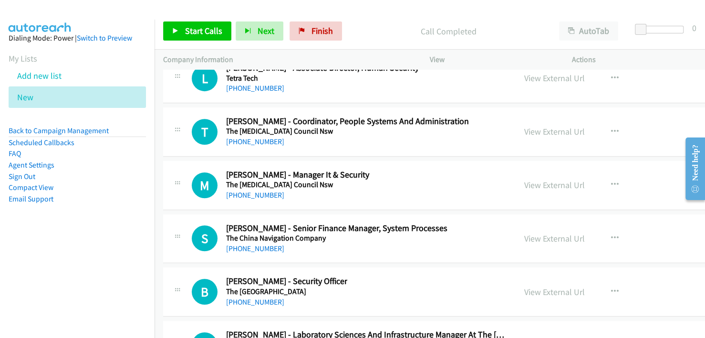
scroll to position [11784, 0]
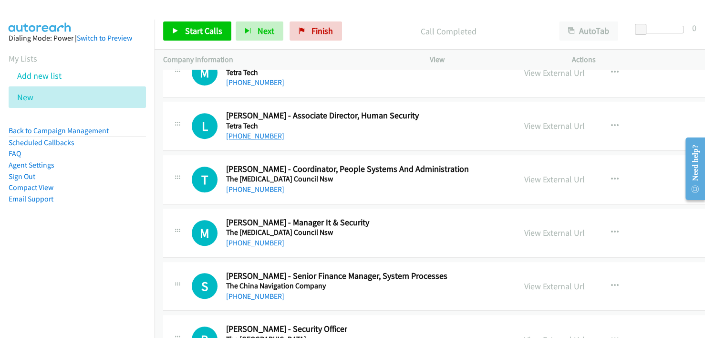
click at [251, 131] on link "+61 457 020 677" at bounding box center [255, 135] width 58 height 9
click at [382, 130] on div "+61 457 020 677" at bounding box center [352, 135] width 252 height 11
click at [524, 120] on link "View External Url" at bounding box center [554, 125] width 61 height 11
click at [250, 185] on link "+61 3 6233 2622" at bounding box center [255, 189] width 58 height 9
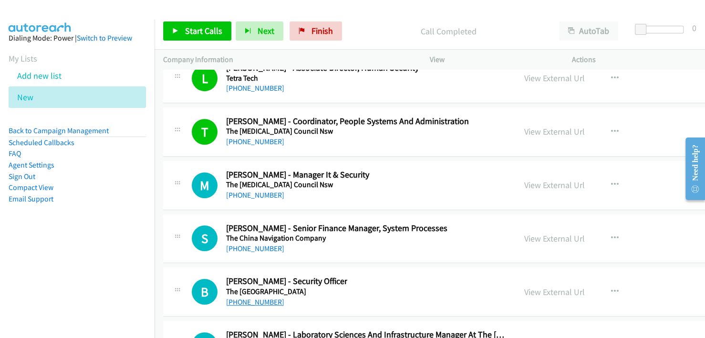
drag, startPoint x: 255, startPoint y: 270, endPoint x: 252, endPoint y: 274, distance: 5.2
click at [255, 297] on link "+61 431 795 586" at bounding box center [255, 301] width 58 height 9
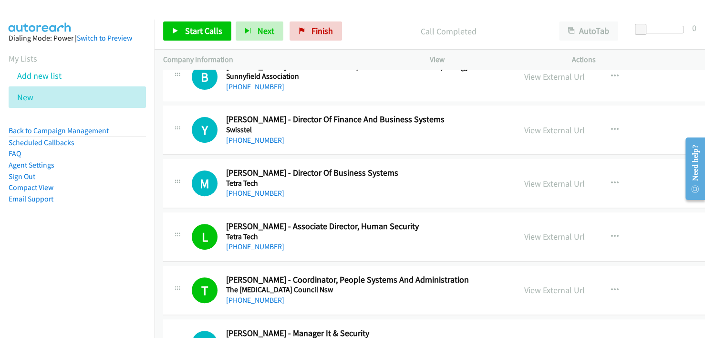
scroll to position [11641, 0]
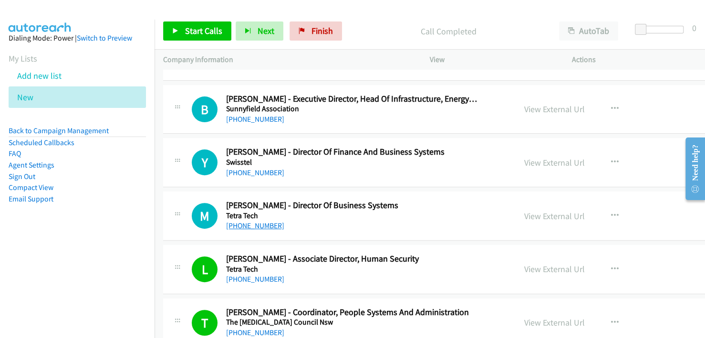
click at [241, 221] on link "+61 401 715 849" at bounding box center [255, 225] width 58 height 9
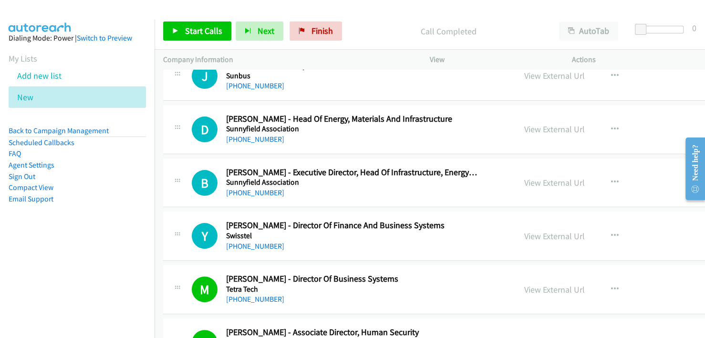
scroll to position [11545, 0]
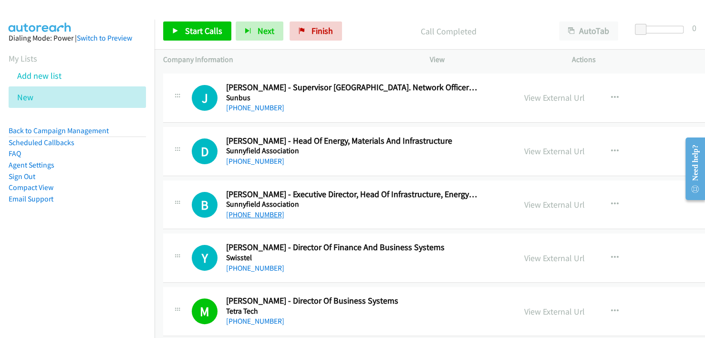
click at [263, 210] on link "+61 400 897 597" at bounding box center [255, 214] width 58 height 9
click at [410, 231] on td "Y Callback Scheduled Ye Kyaw - Director Of Finance And Business Systems Swisste…" at bounding box center [497, 257] width 687 height 53
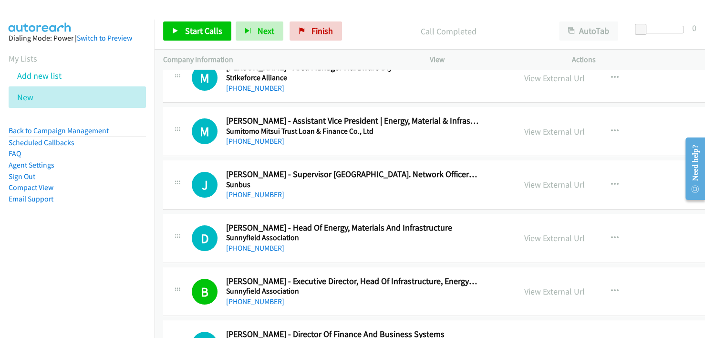
scroll to position [11402, 0]
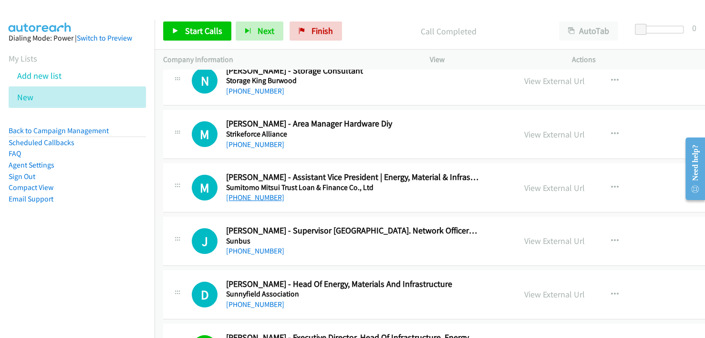
click at [252, 193] on link "+61 452 356 966" at bounding box center [255, 197] width 58 height 9
click at [407, 192] on div "+61 452 356 966" at bounding box center [352, 197] width 252 height 11
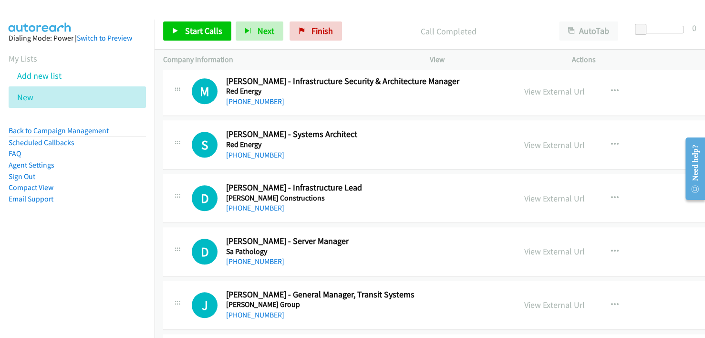
scroll to position [9638, 0]
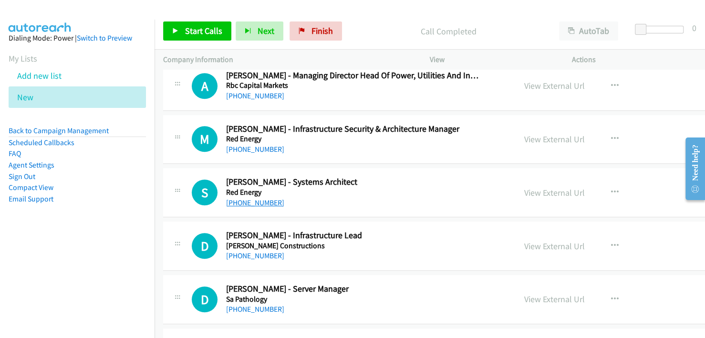
click at [250, 198] on link "+61 404 823 949" at bounding box center [255, 202] width 58 height 9
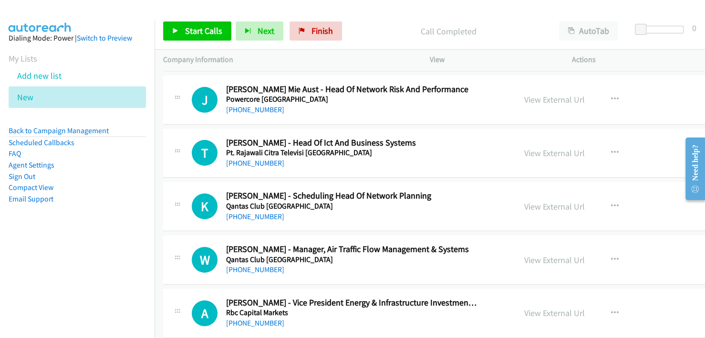
scroll to position [9304, 0]
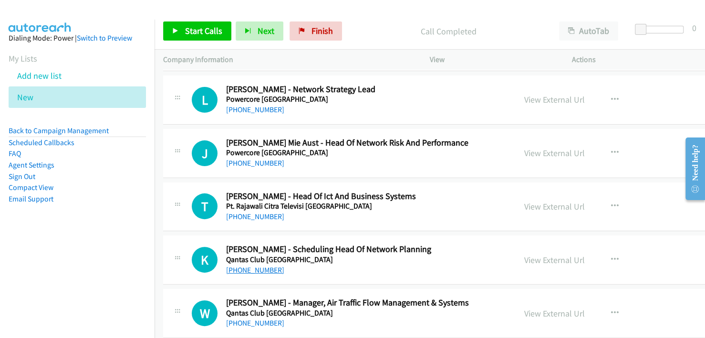
click at [259, 265] on link "+61 412 587 768" at bounding box center [255, 269] width 58 height 9
click at [374, 211] on div "+61 411 068 888" at bounding box center [352, 216] width 252 height 11
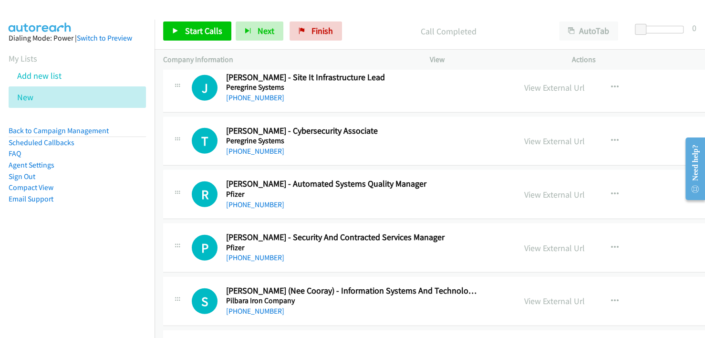
scroll to position [8494, 0]
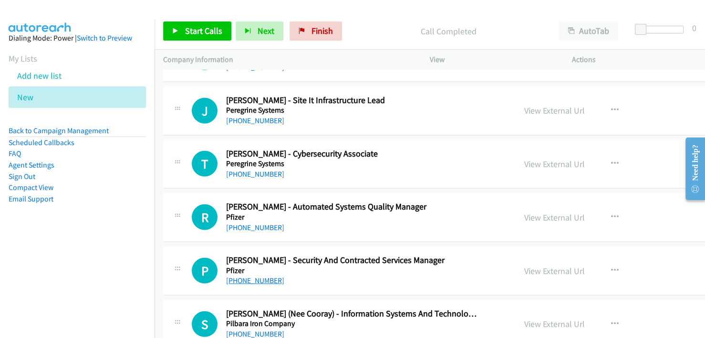
click at [267, 276] on link "+61 434 606 927" at bounding box center [255, 280] width 58 height 9
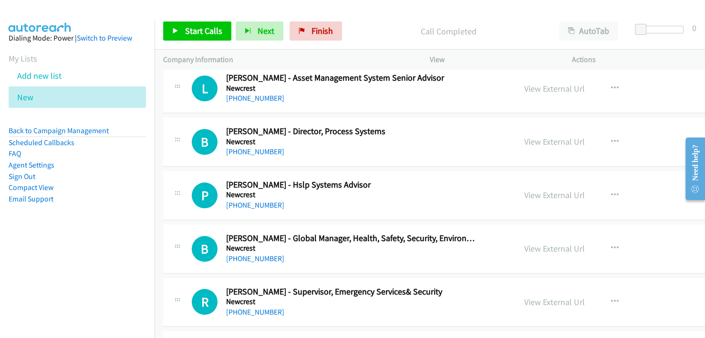
scroll to position [7492, 0]
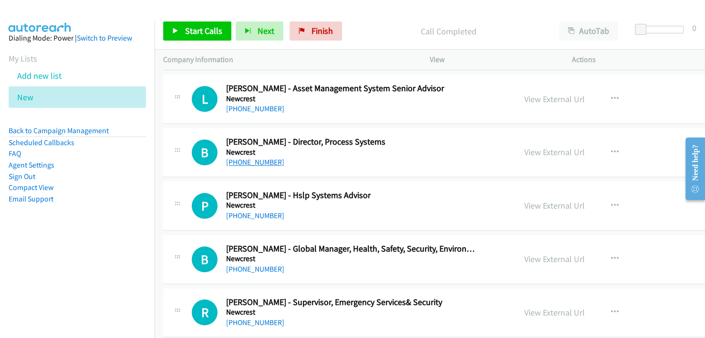
click at [257, 157] on link "+61 8 8993 8386" at bounding box center [255, 161] width 58 height 9
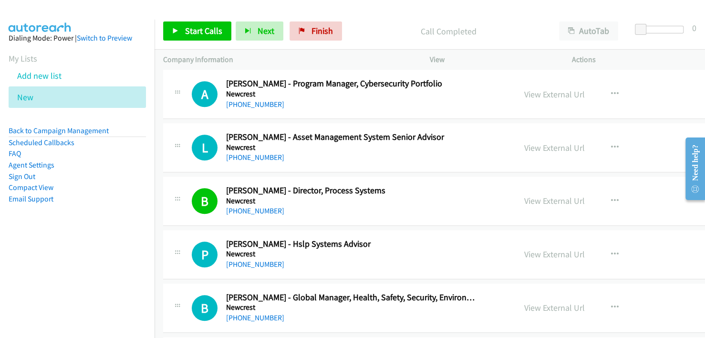
scroll to position [7397, 0]
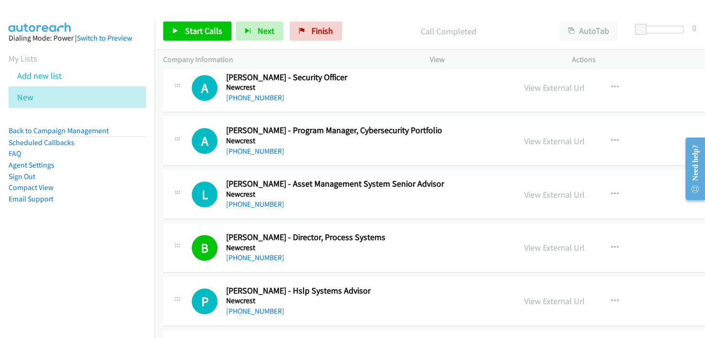
drag, startPoint x: 408, startPoint y: 205, endPoint x: 403, endPoint y: 208, distance: 5.4
click at [408, 223] on div "B Callback Scheduled Brent Vannus - Director, Process Systems Newcrest Australi…" at bounding box center [498, 247] width 670 height 49
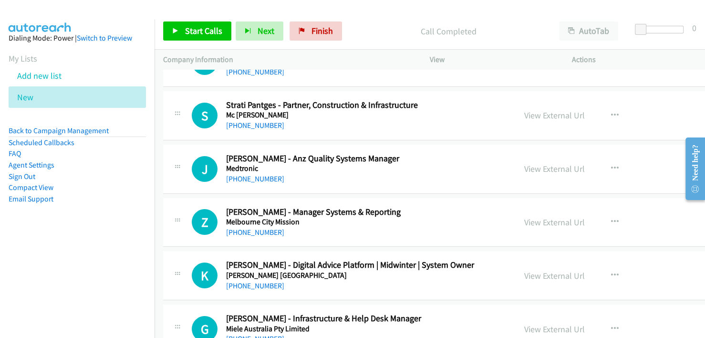
scroll to position [6682, 0]
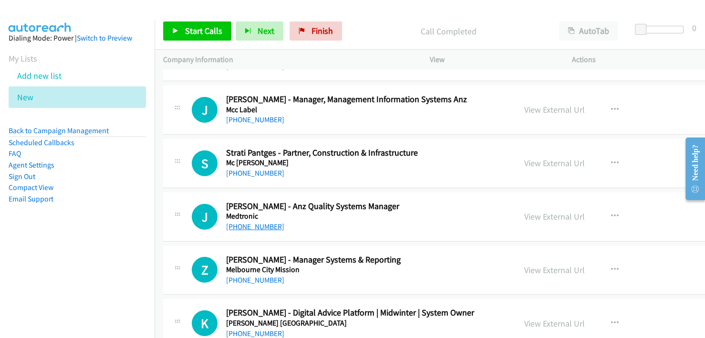
click at [264, 222] on link "+61 2 9857 9000" at bounding box center [255, 226] width 58 height 9
click at [372, 221] on div "+61 2 9857 9000" at bounding box center [352, 226] width 252 height 11
click at [257, 168] on link "+61 427 862 415" at bounding box center [255, 172] width 58 height 9
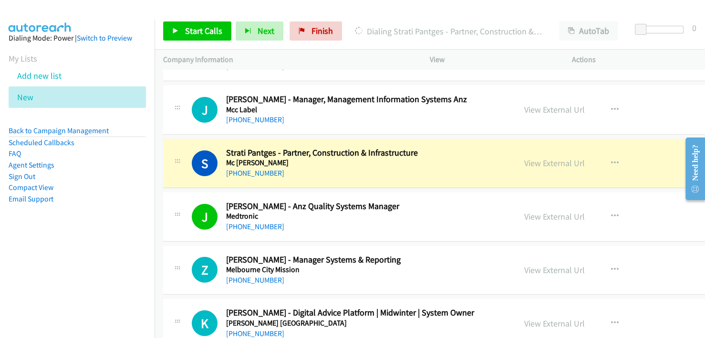
click at [350, 167] on div "+61 427 862 415" at bounding box center [352, 172] width 252 height 11
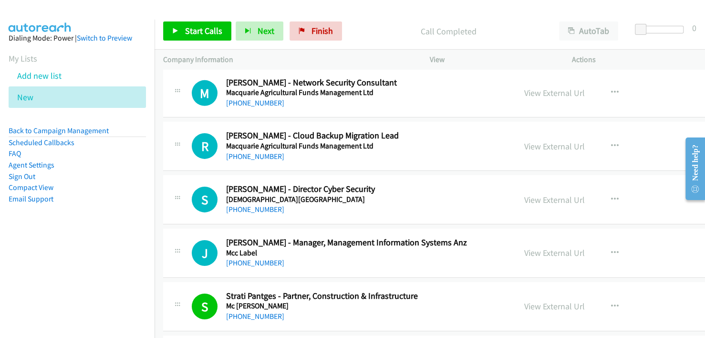
scroll to position [6491, 0]
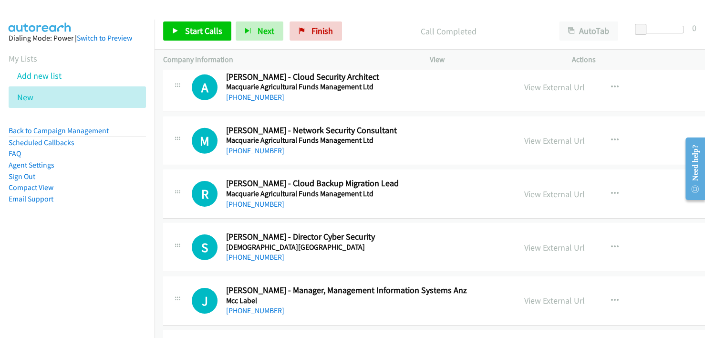
click at [352, 251] on div "+61 401 285 792" at bounding box center [352, 256] width 252 height 11
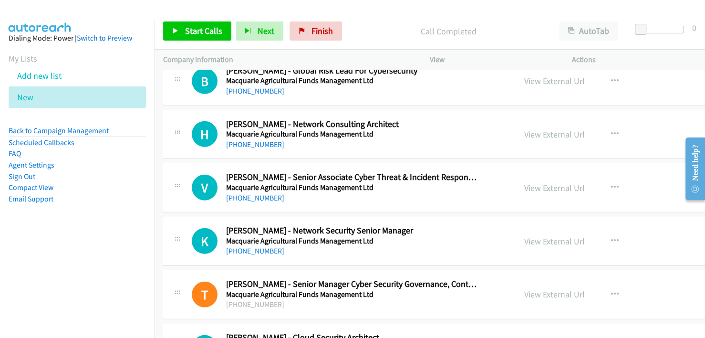
scroll to position [6205, 0]
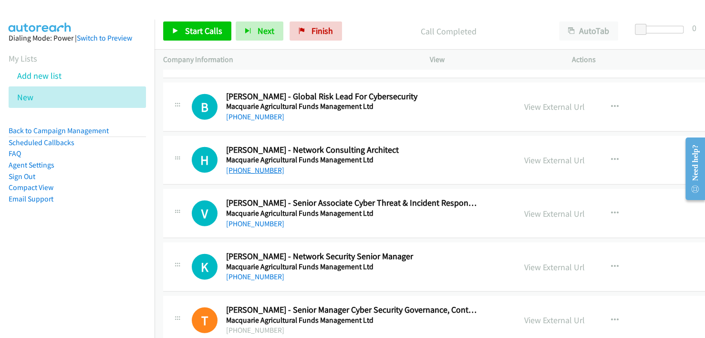
drag, startPoint x: 254, startPoint y: 152, endPoint x: 260, endPoint y: 154, distance: 6.5
click at [254, 165] on link "+61 434 252 826" at bounding box center [255, 169] width 58 height 9
click at [360, 270] on div "K Callback Scheduled Kyan Farzaneh - Network Security Senior Manager Macquarie …" at bounding box center [498, 266] width 670 height 49
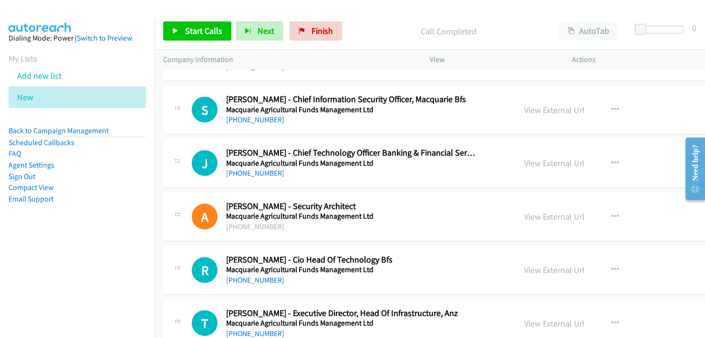
scroll to position [5680, 0]
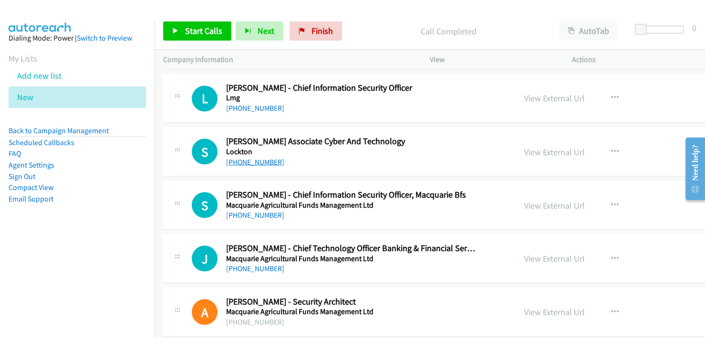
click at [248, 157] on link "+61 420 214 022" at bounding box center [255, 161] width 58 height 9
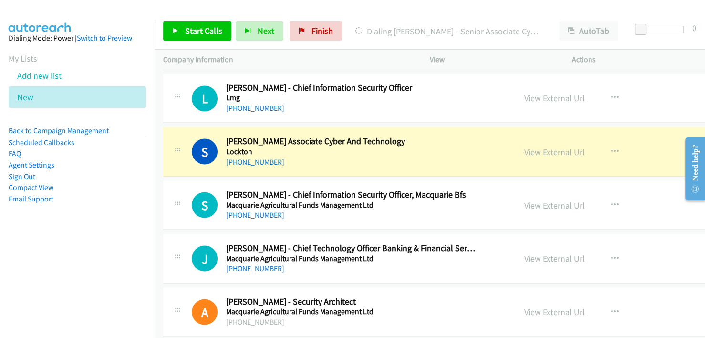
click at [381, 178] on td "S Callback Scheduled Steven Rebello - Chief Information Security Officer, Macqu…" at bounding box center [497, 204] width 687 height 53
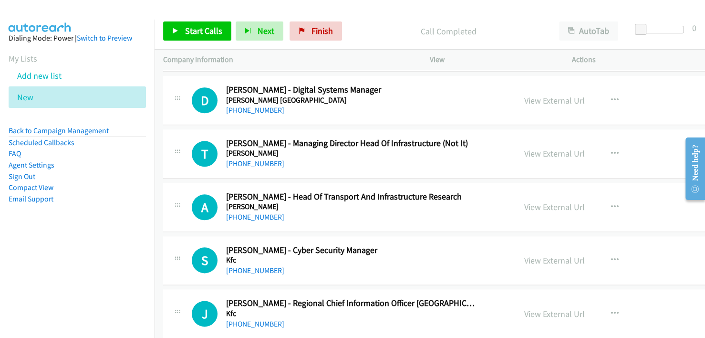
scroll to position [5251, 0]
click at [250, 266] on link "+61 491 140 827" at bounding box center [255, 270] width 58 height 9
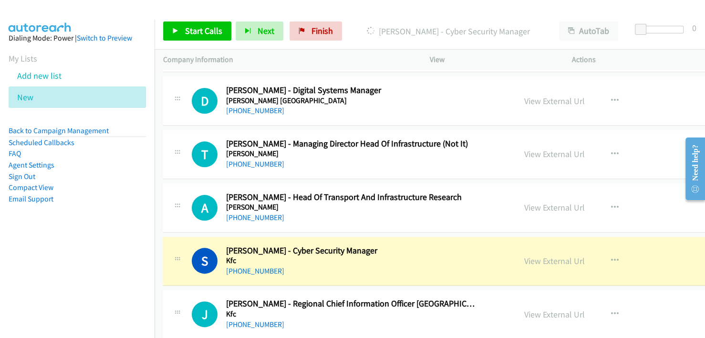
click at [384, 256] on h5 "Kfc" at bounding box center [352, 261] width 252 height 10
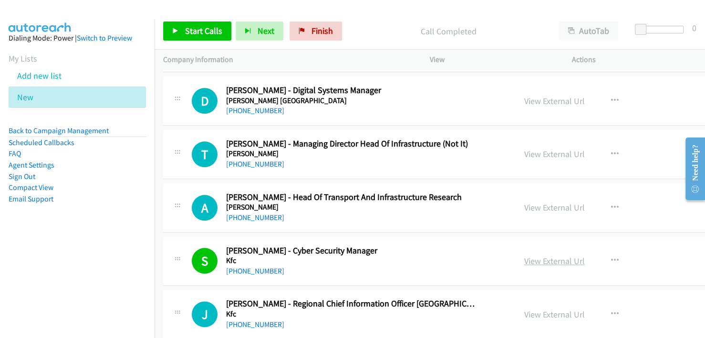
click at [524, 255] on link "View External Url" at bounding box center [554, 260] width 61 height 11
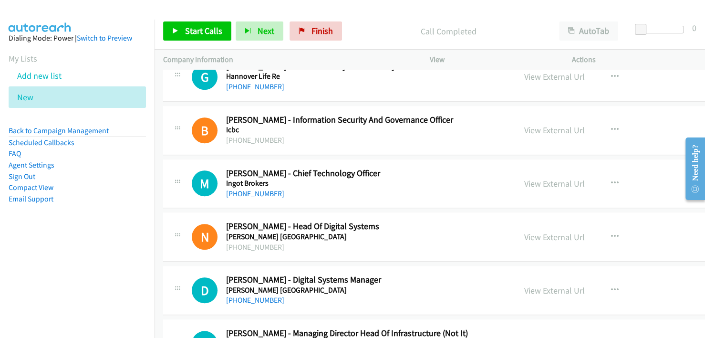
scroll to position [5060, 0]
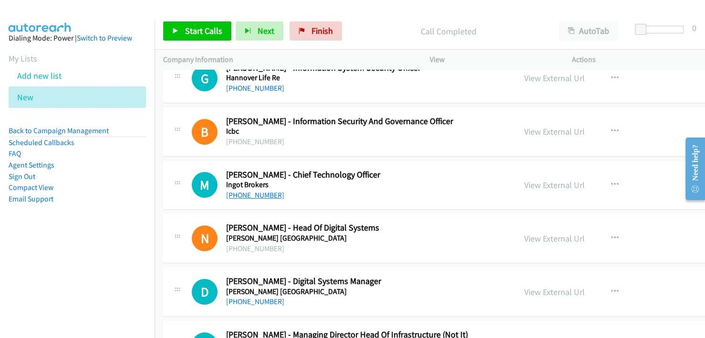
click at [263, 190] on link "+61 7 9587 1525" at bounding box center [255, 194] width 58 height 9
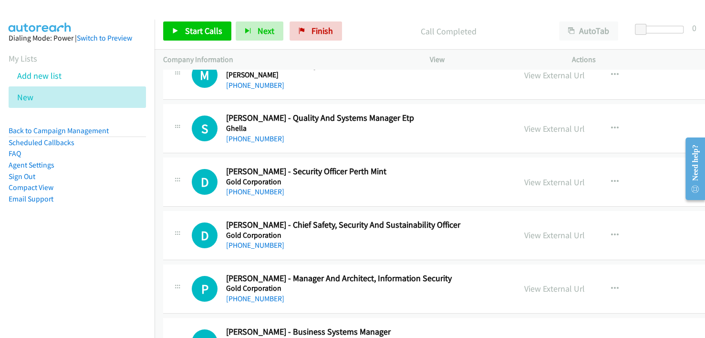
scroll to position [4536, 0]
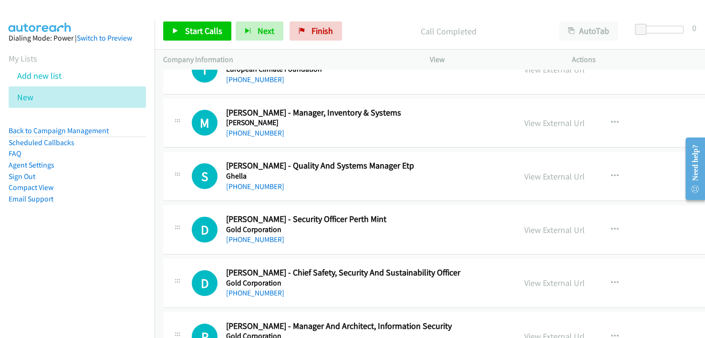
click at [375, 32] on p "Call Completed" at bounding box center [448, 31] width 187 height 13
click at [245, 182] on link "+61 417 735 959" at bounding box center [255, 186] width 58 height 9
click at [365, 181] on div "+61 417 735 959" at bounding box center [352, 186] width 252 height 11
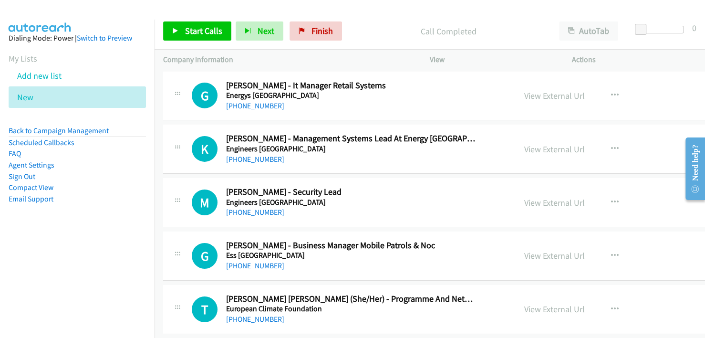
scroll to position [4297, 0]
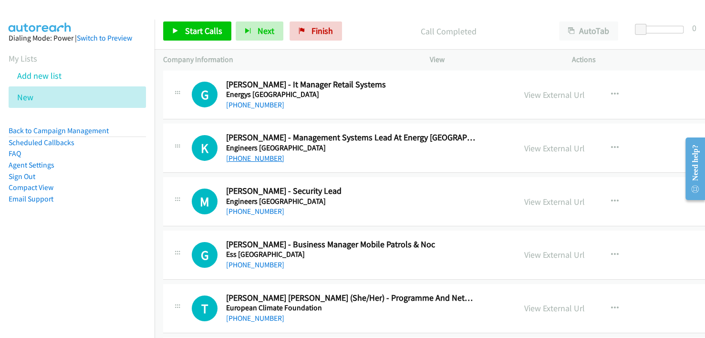
click at [252, 154] on link "+61 434 395 727" at bounding box center [255, 158] width 58 height 9
